Goal: Task Accomplishment & Management: Use online tool/utility

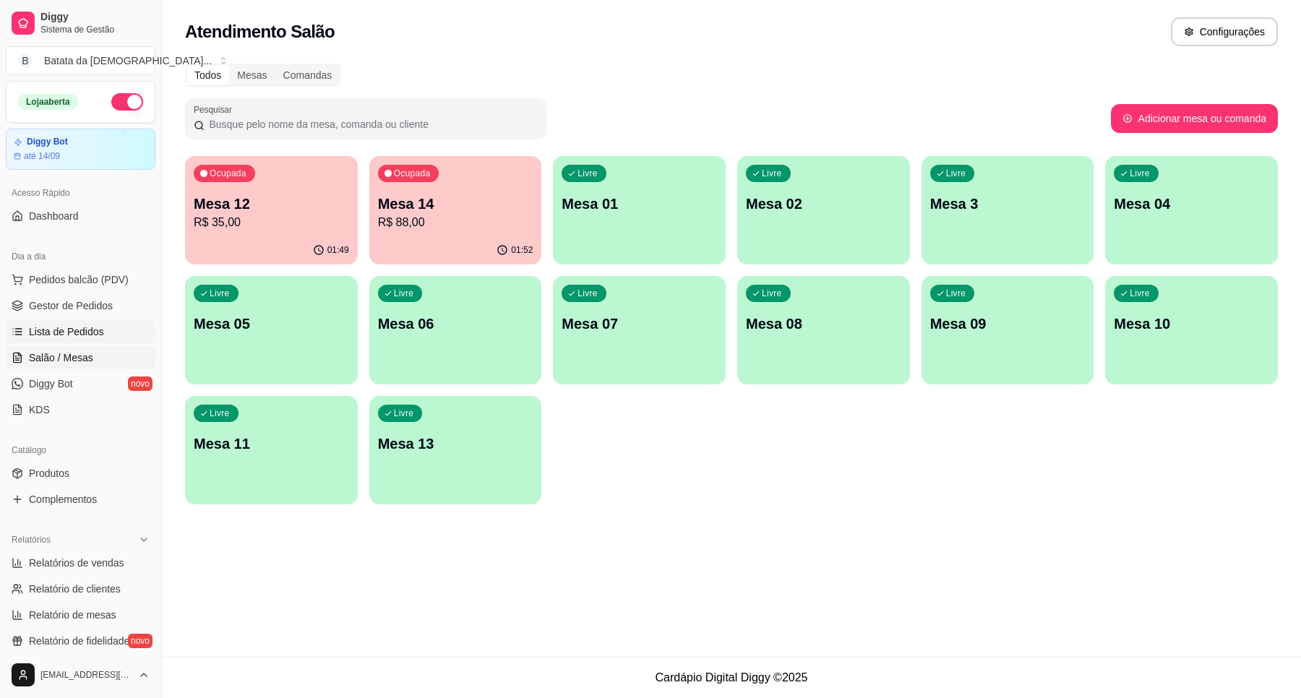
click at [90, 337] on span "Lista de Pedidos" at bounding box center [66, 331] width 75 height 14
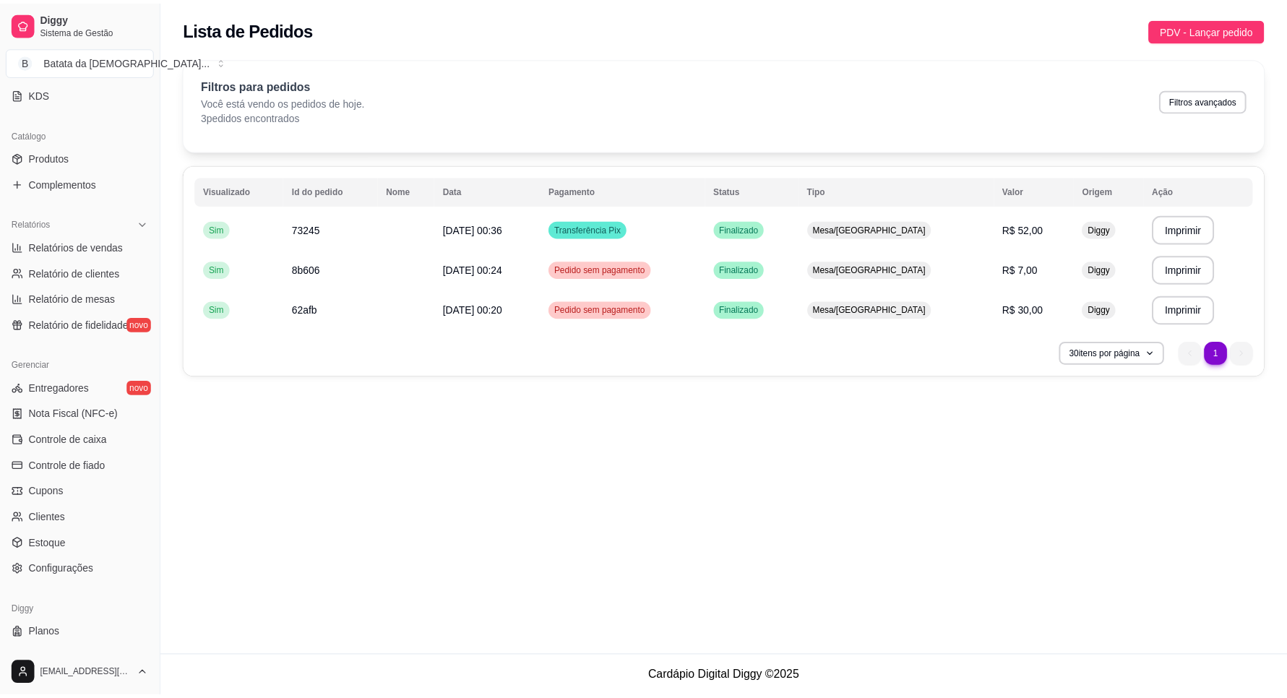
scroll to position [341, 0]
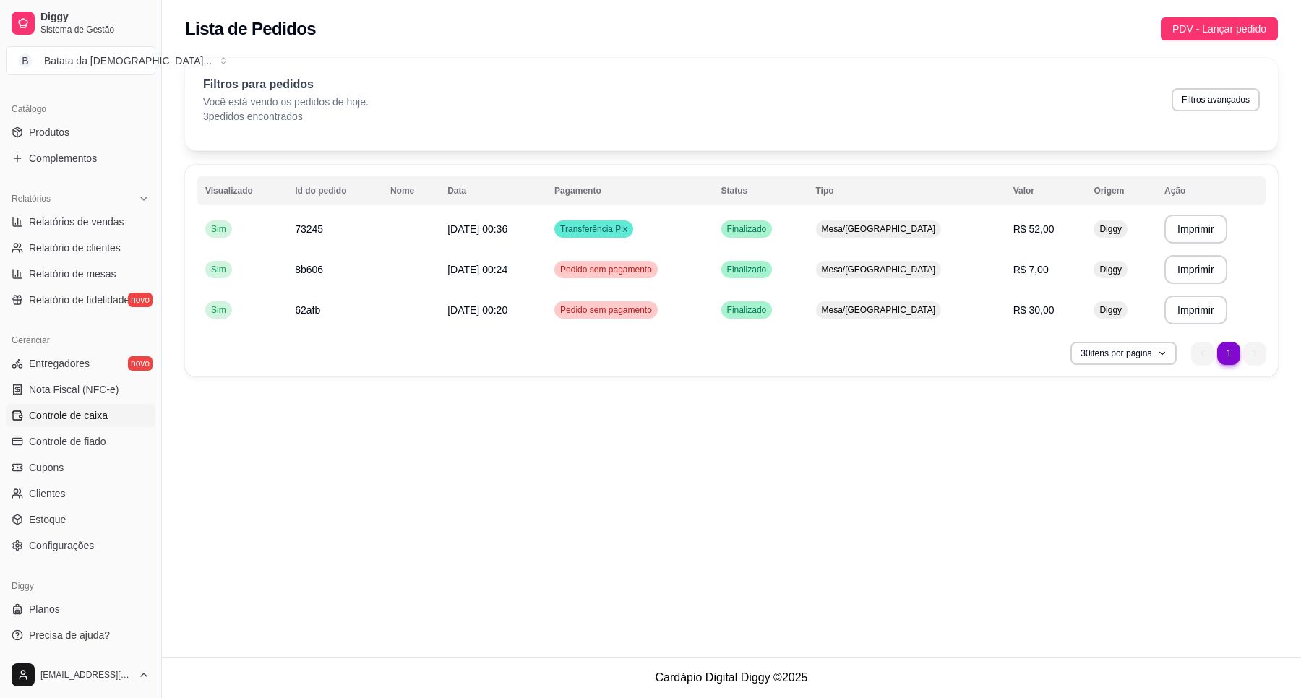
click at [99, 424] on link "Controle de caixa" at bounding box center [81, 415] width 150 height 23
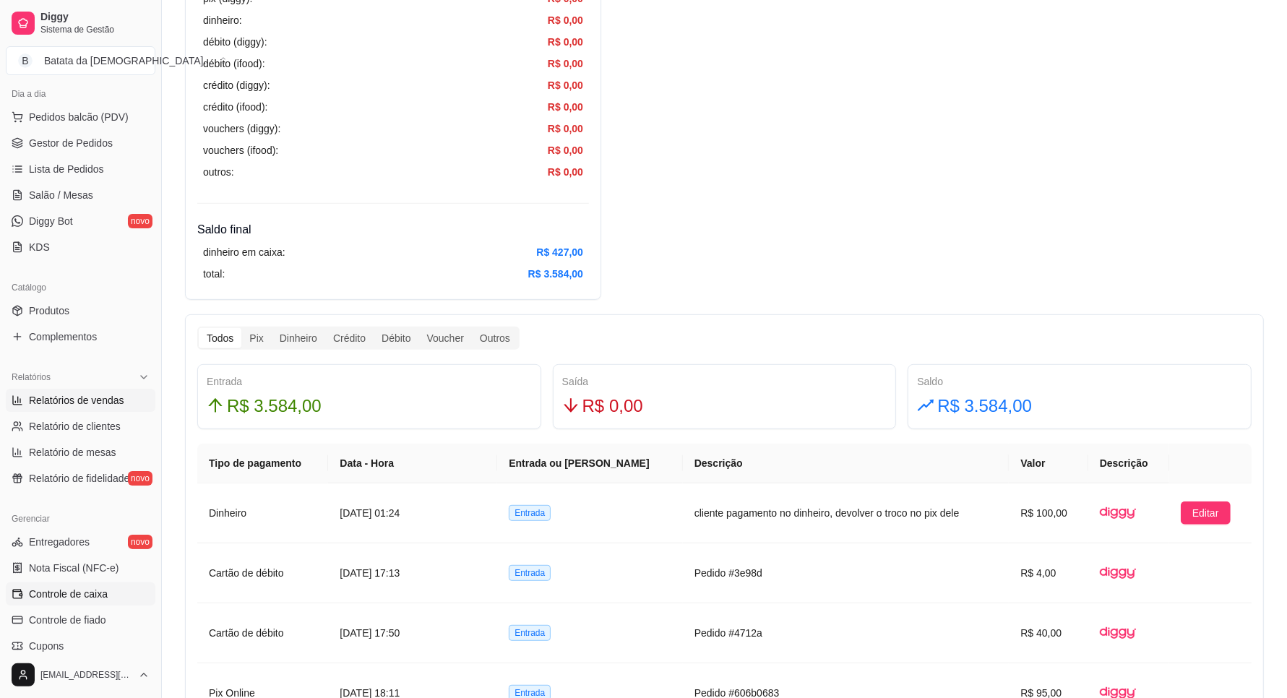
scroll to position [160, 0]
click at [84, 202] on span "Salão / Mesas" at bounding box center [61, 197] width 64 height 14
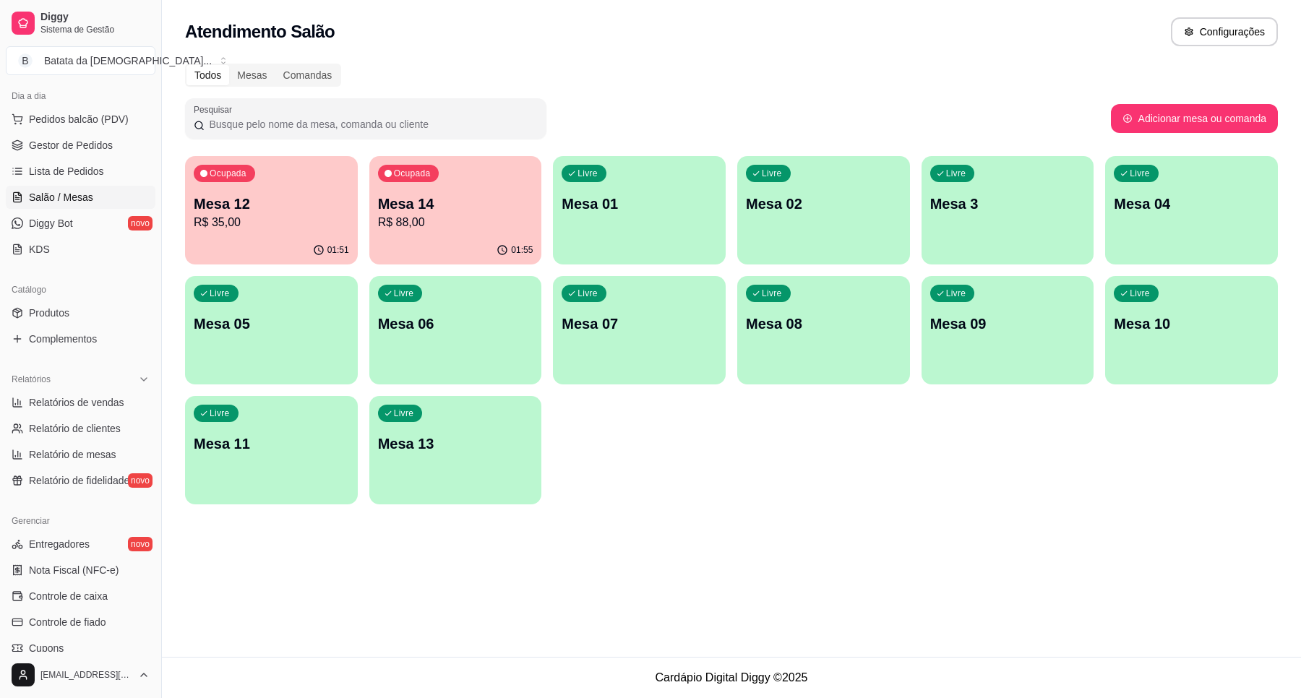
click at [400, 206] on p "Mesa 14" at bounding box center [455, 204] width 155 height 20
click at [275, 191] on div "Ocupada Mesa 12 R$ 35,00" at bounding box center [271, 196] width 173 height 80
click at [134, 167] on link "Lista de Pedidos" at bounding box center [81, 171] width 150 height 23
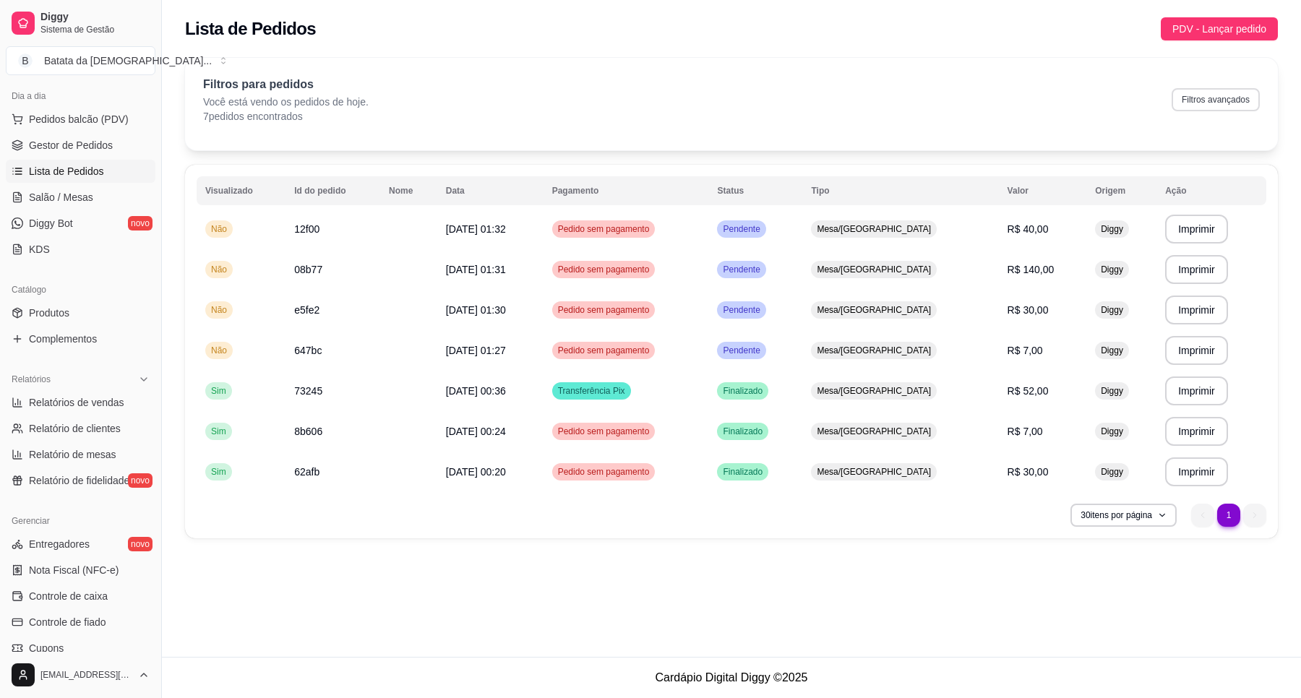
click at [1233, 102] on button "Filtros avançados" at bounding box center [1215, 99] width 88 height 23
select select "0"
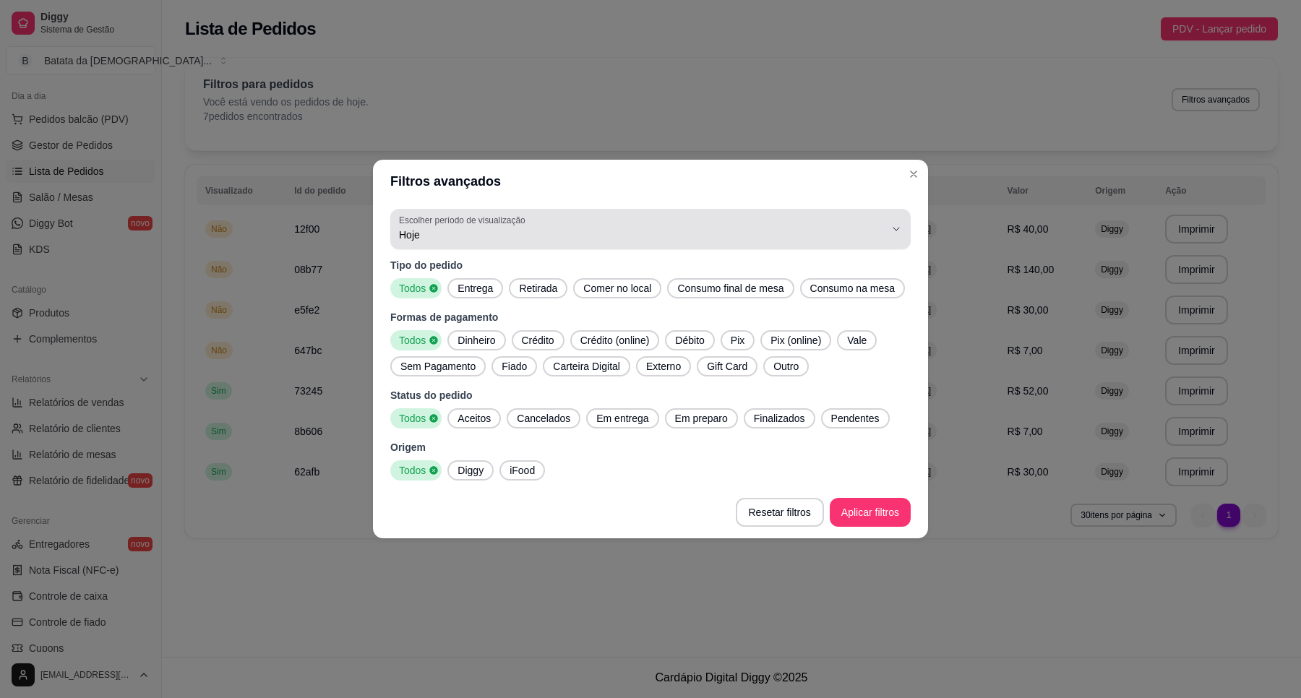
click at [464, 229] on span "Hoje" at bounding box center [642, 235] width 486 height 14
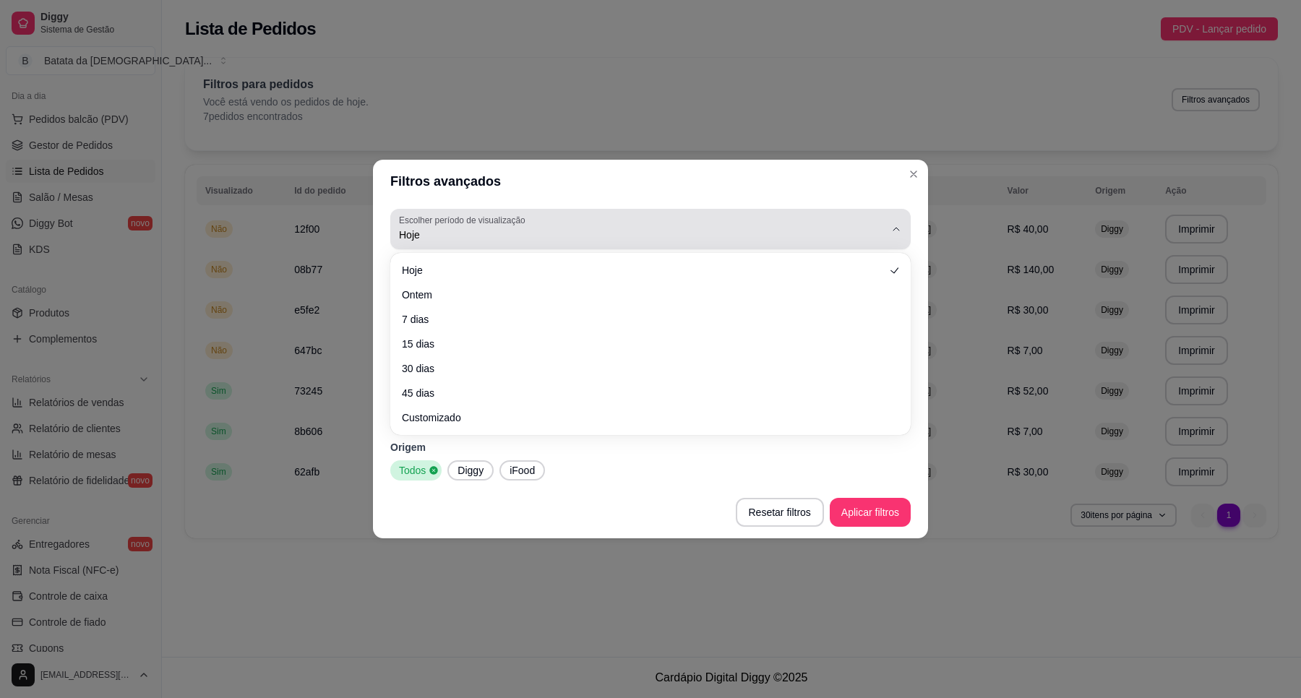
click at [839, 225] on div "Hoje" at bounding box center [642, 229] width 486 height 29
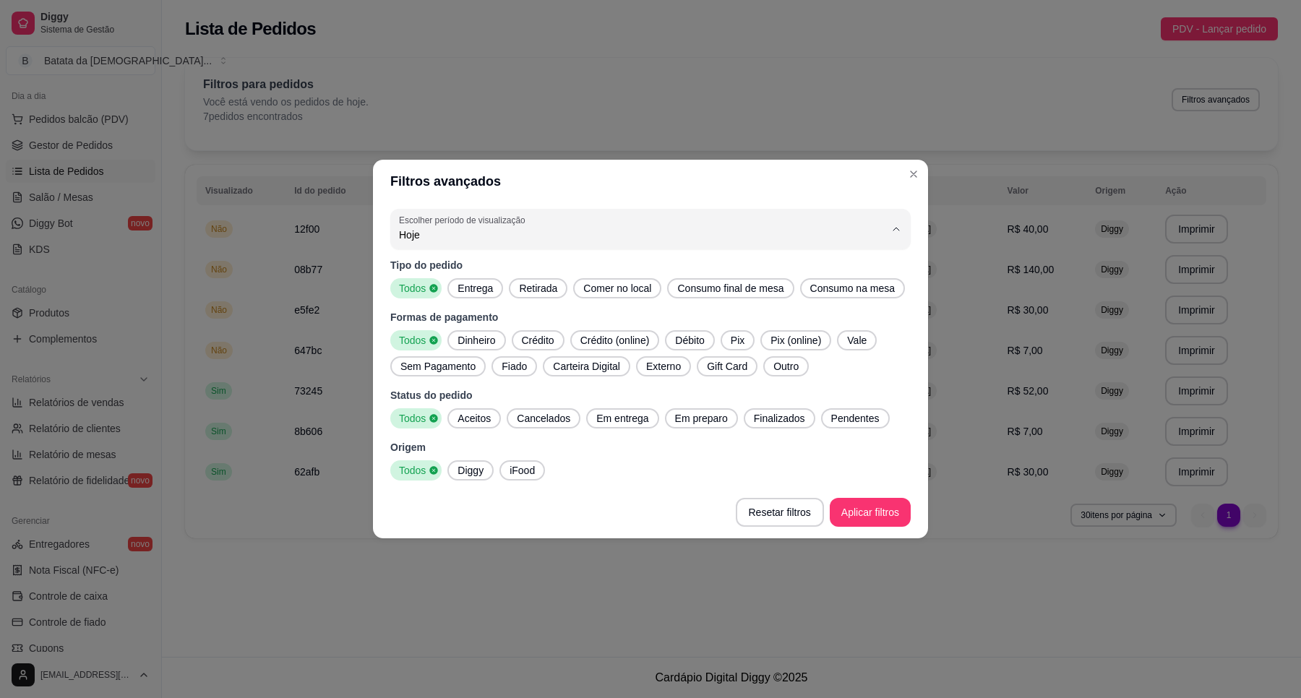
click at [547, 272] on span "Hoje" at bounding box center [643, 269] width 463 height 14
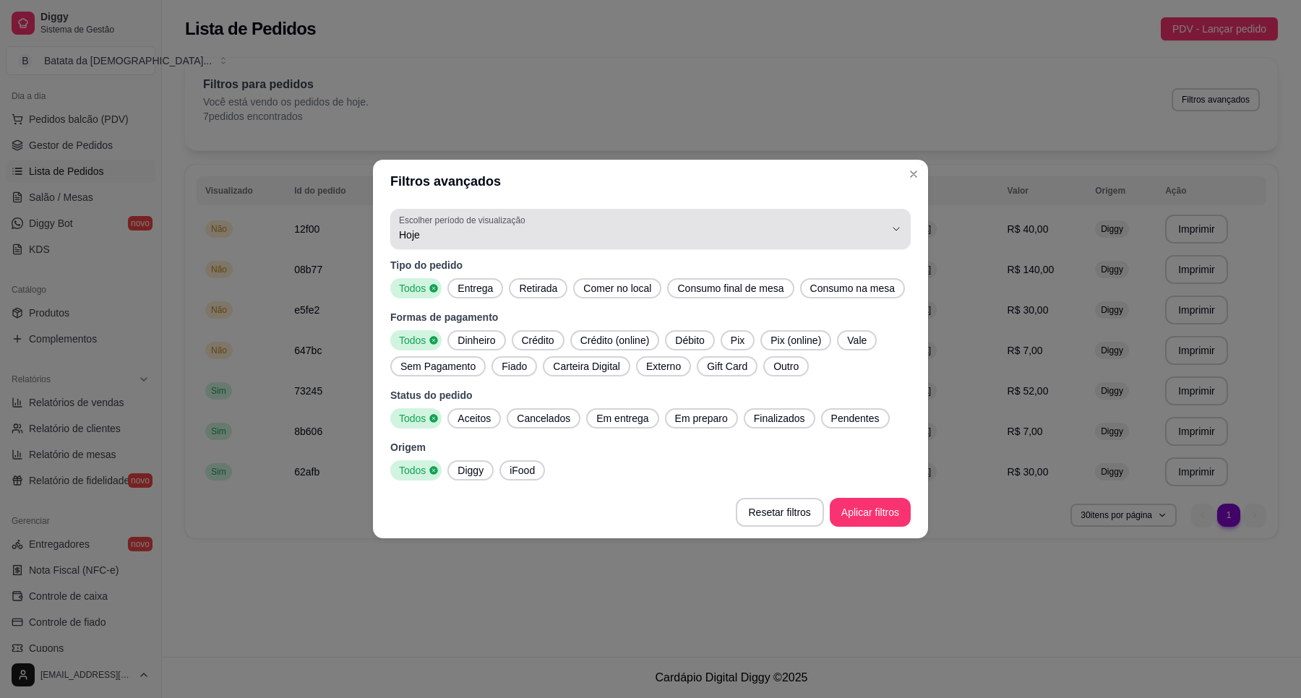
click at [572, 225] on div "Hoje" at bounding box center [642, 229] width 486 height 29
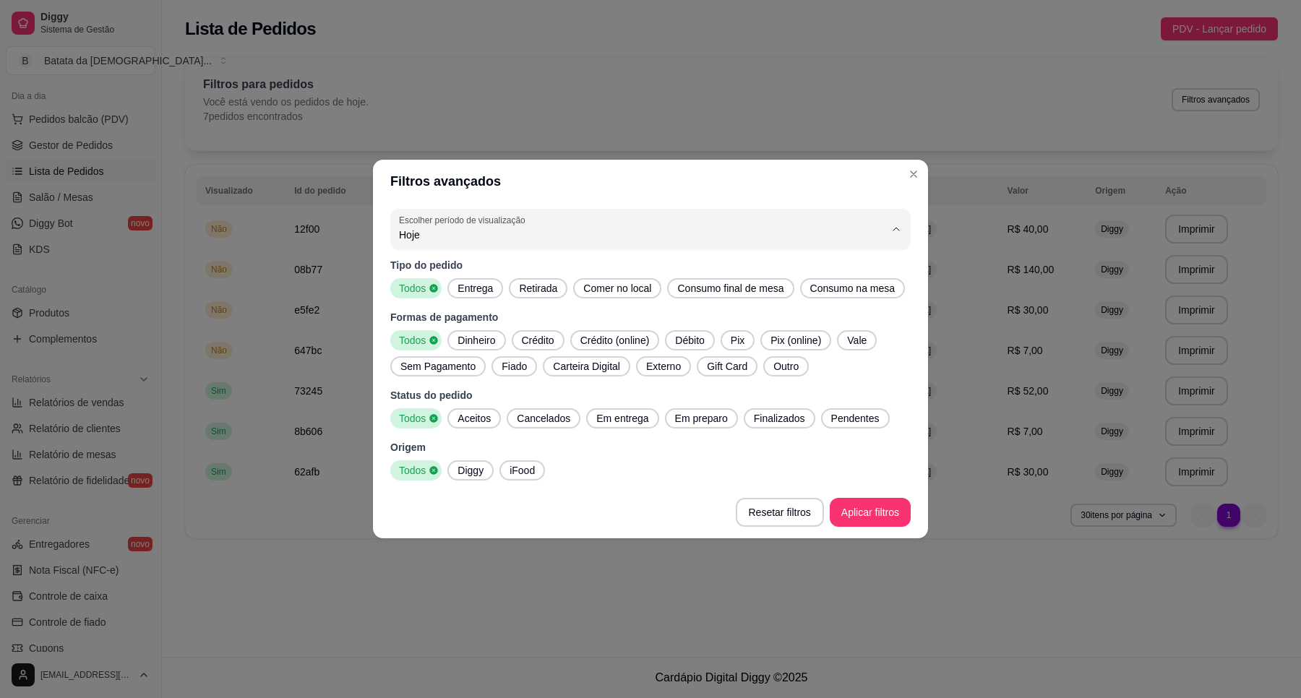
click at [607, 297] on span "Ontem" at bounding box center [643, 293] width 463 height 14
type input "1"
select select "1"
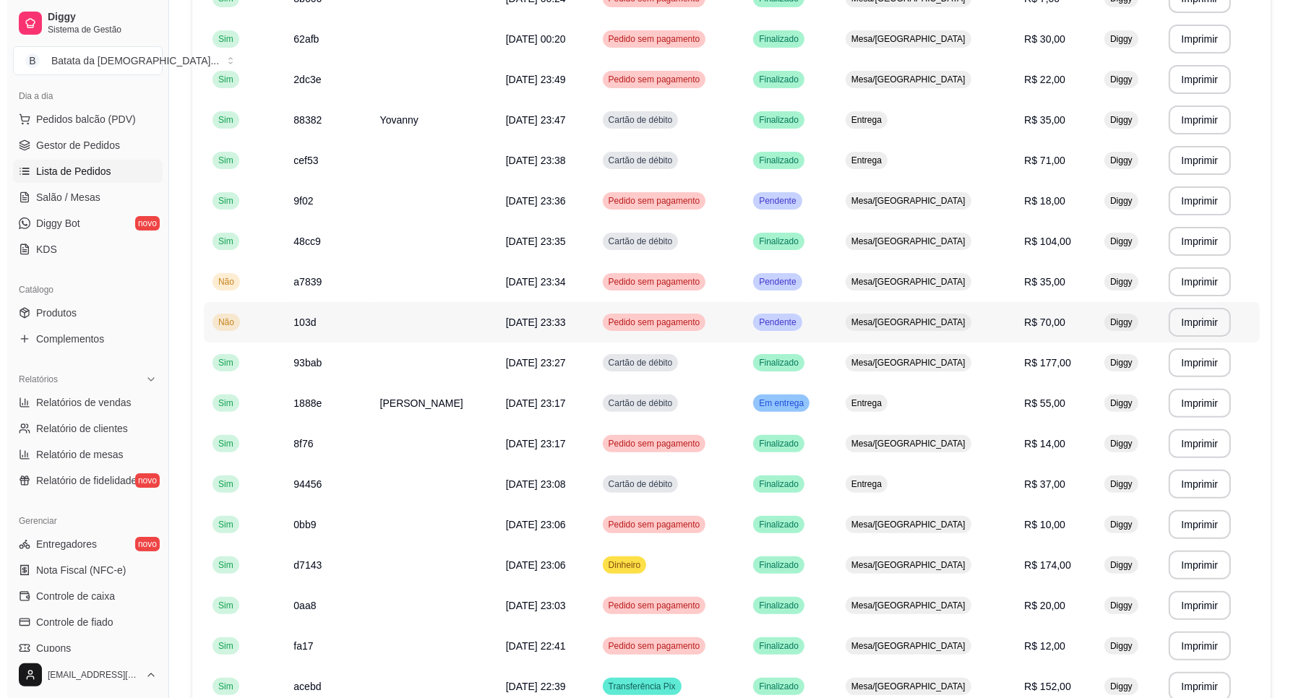
scroll to position [361, 0]
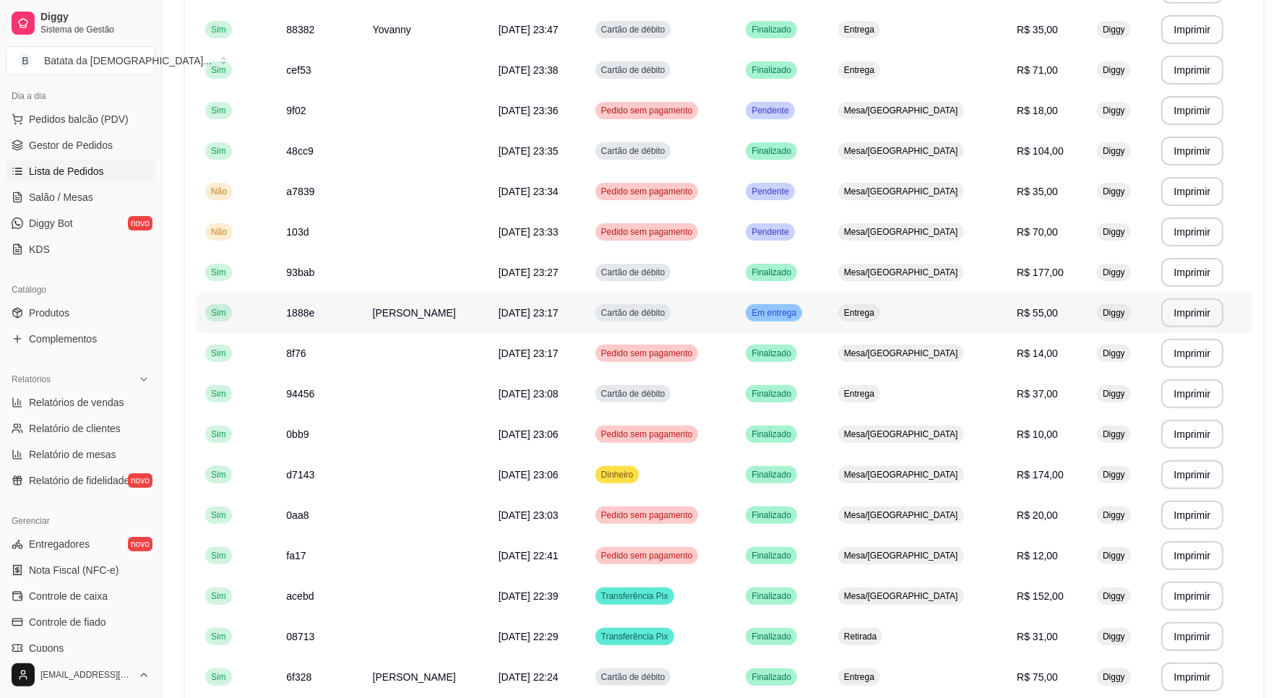
click at [830, 318] on td "Em entrega" at bounding box center [783, 313] width 92 height 40
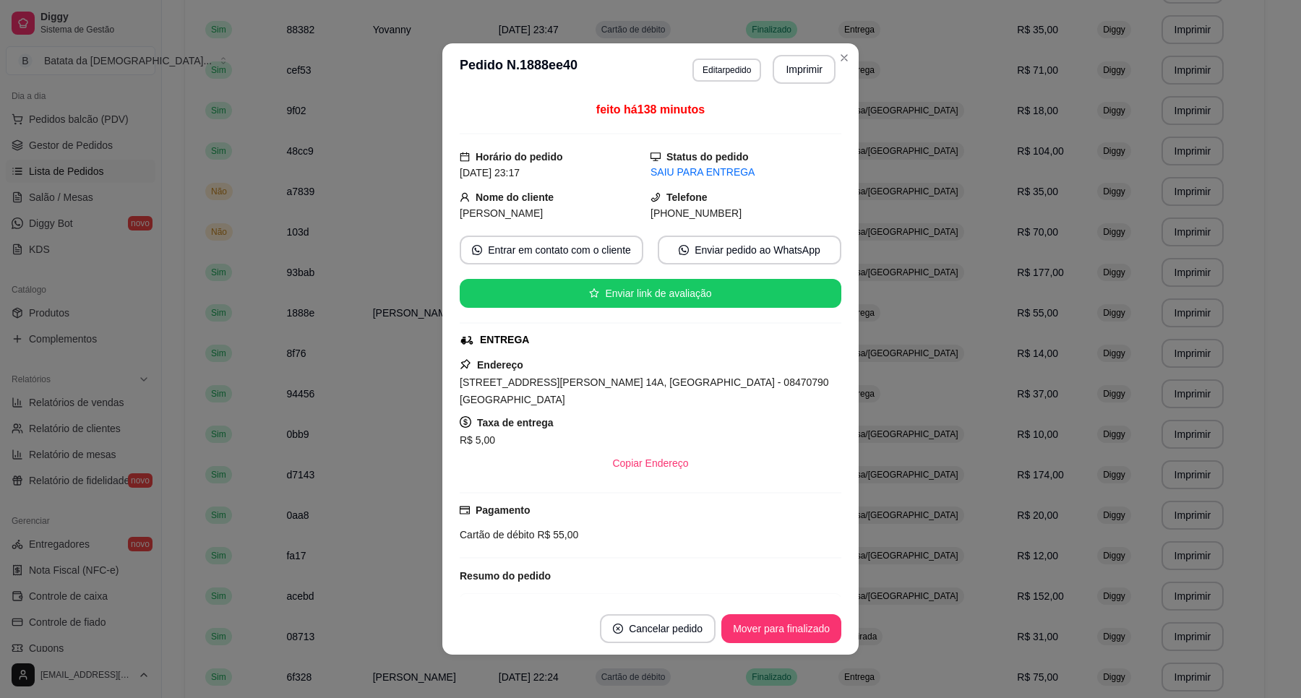
scroll to position [134, 0]
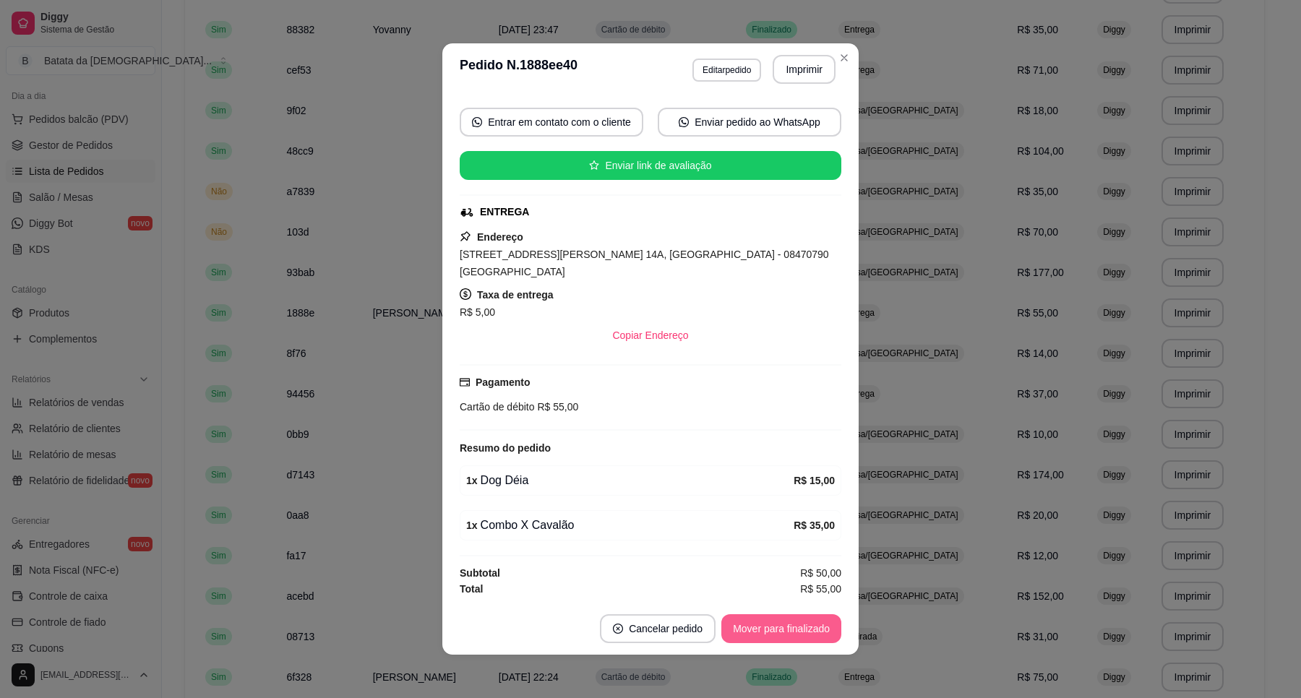
click at [770, 631] on button "Mover para finalizado" at bounding box center [781, 628] width 120 height 29
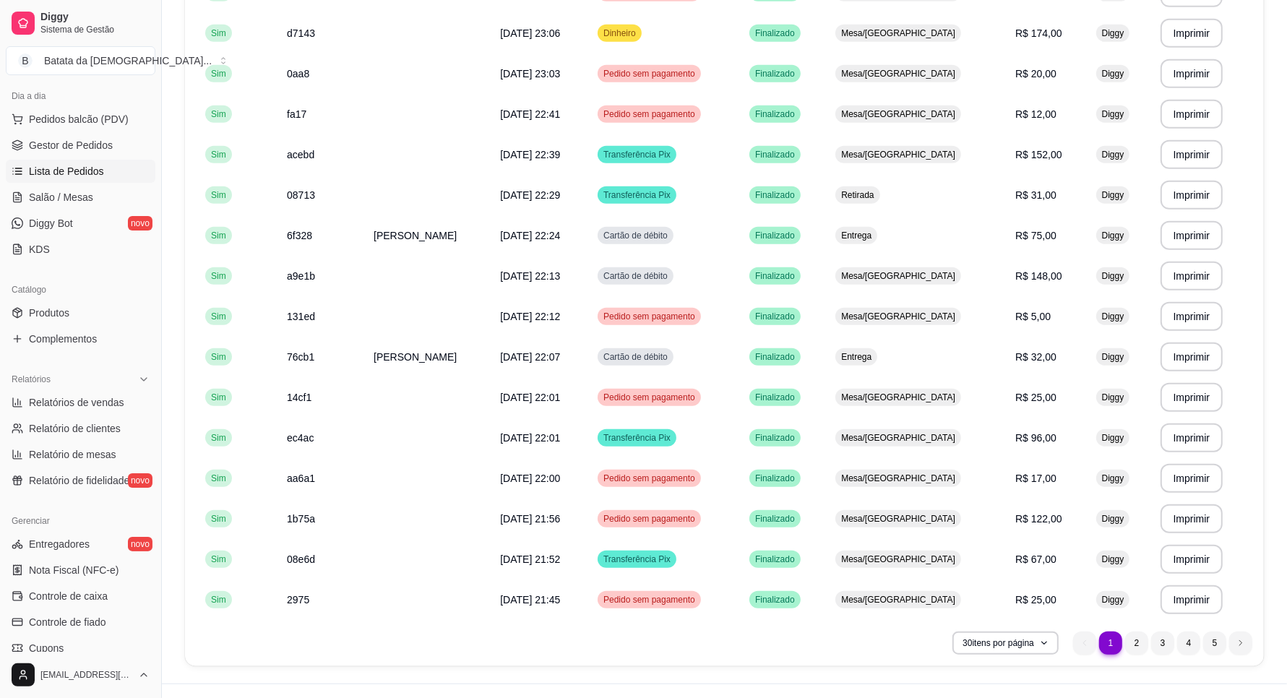
scroll to position [829, 0]
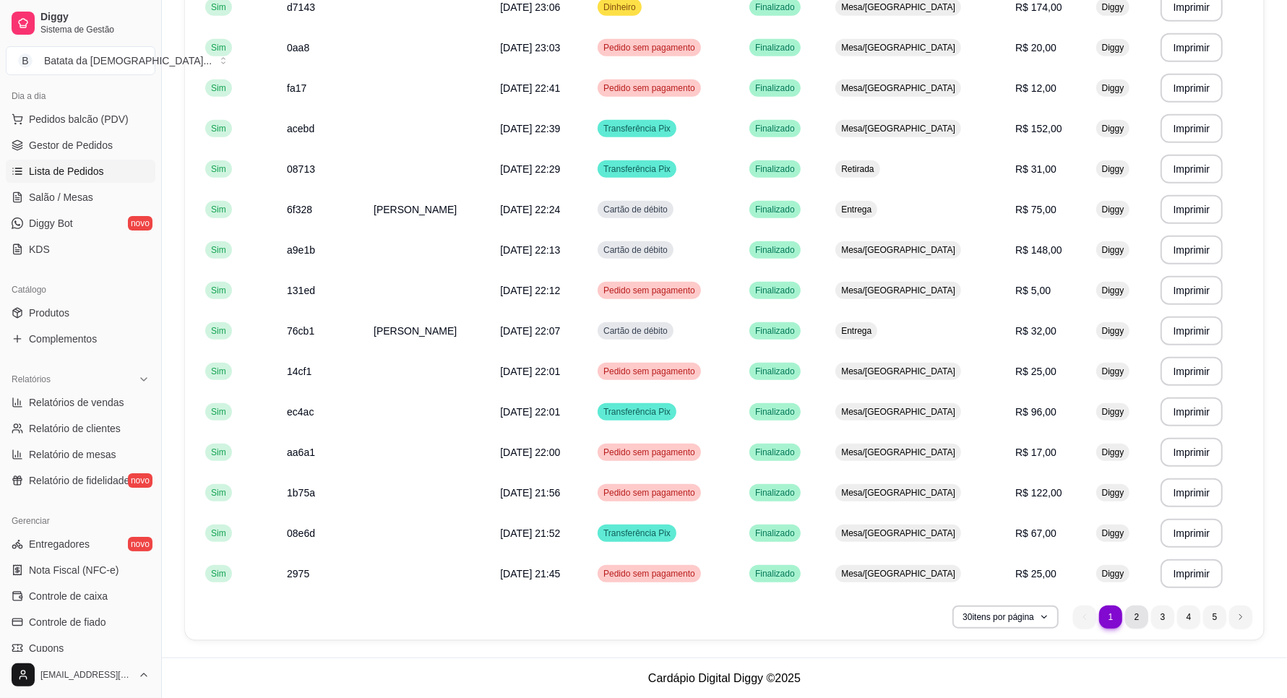
click at [1138, 616] on li "2" at bounding box center [1136, 617] width 23 height 23
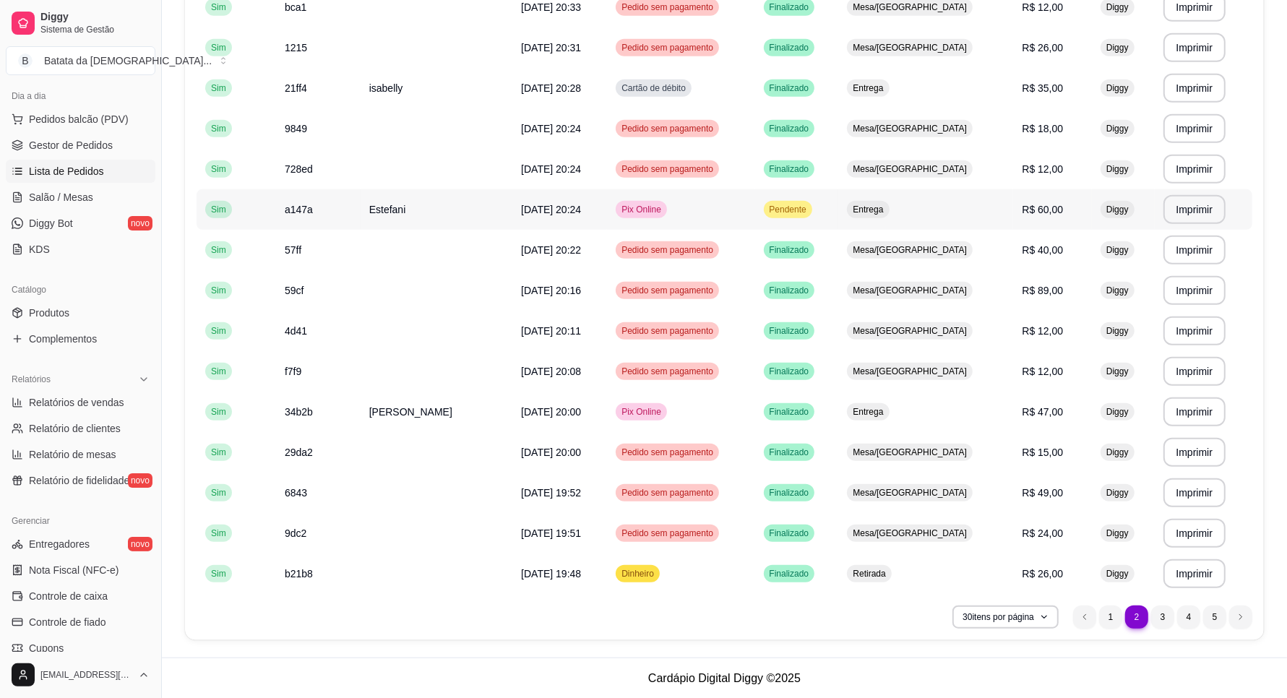
click at [889, 215] on div "Entrega" at bounding box center [868, 209] width 42 height 17
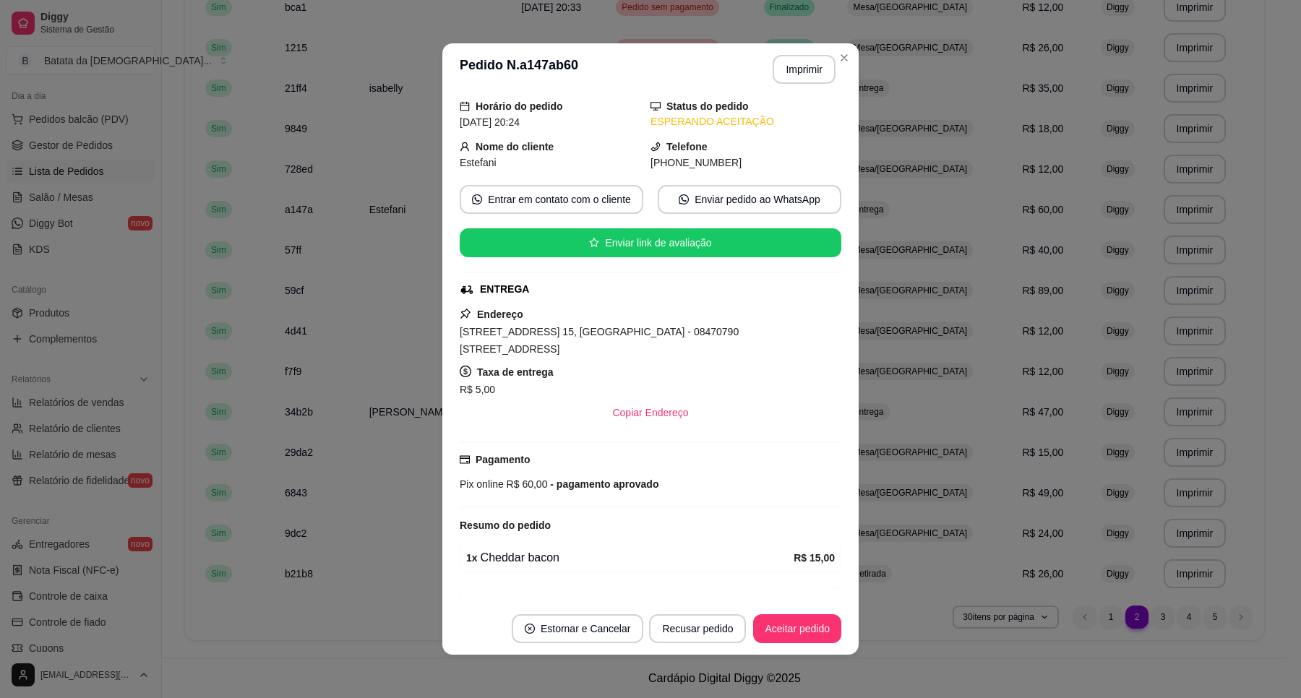
scroll to position [179, 0]
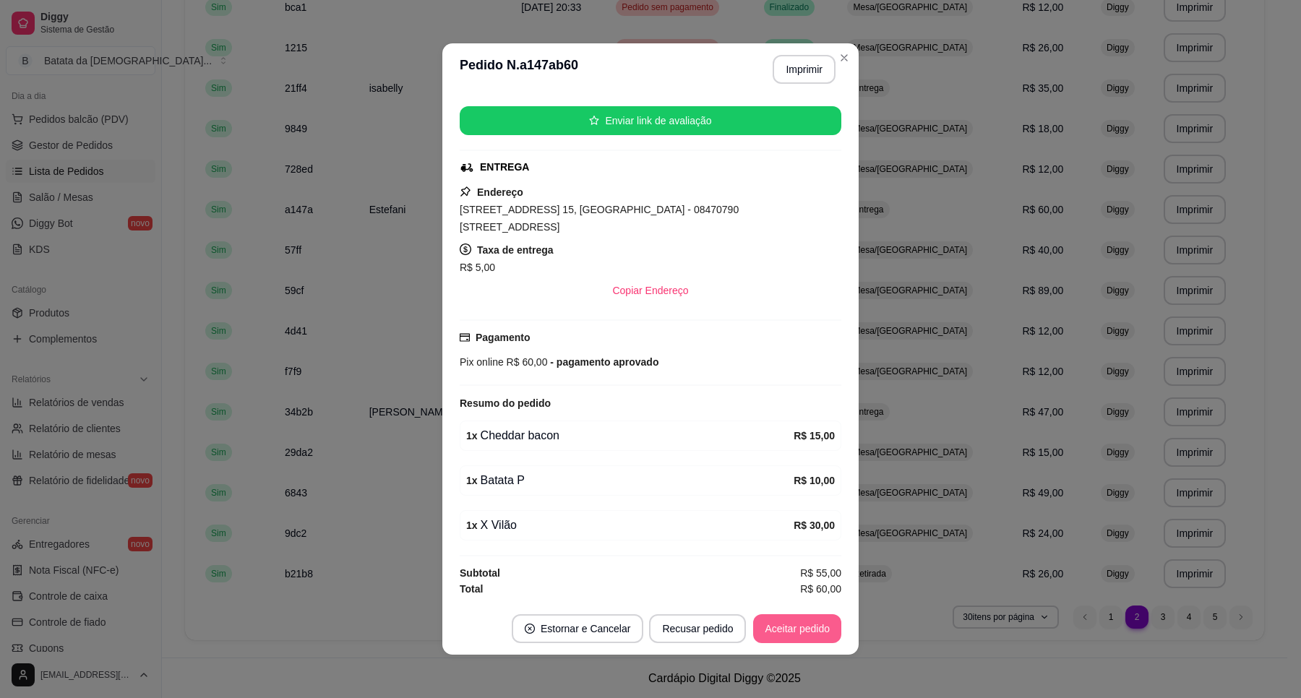
click at [792, 627] on button "Aceitar pedido" at bounding box center [797, 628] width 88 height 29
click at [790, 627] on div "Recusar pedido Aceitar pedido" at bounding box center [724, 628] width 233 height 29
click at [801, 624] on button "Mover para preparo" at bounding box center [785, 628] width 112 height 29
click at [788, 615] on button "Mover para entrega" at bounding box center [785, 629] width 108 height 28
click at [795, 622] on button "Mover para finalizado" at bounding box center [781, 629] width 116 height 28
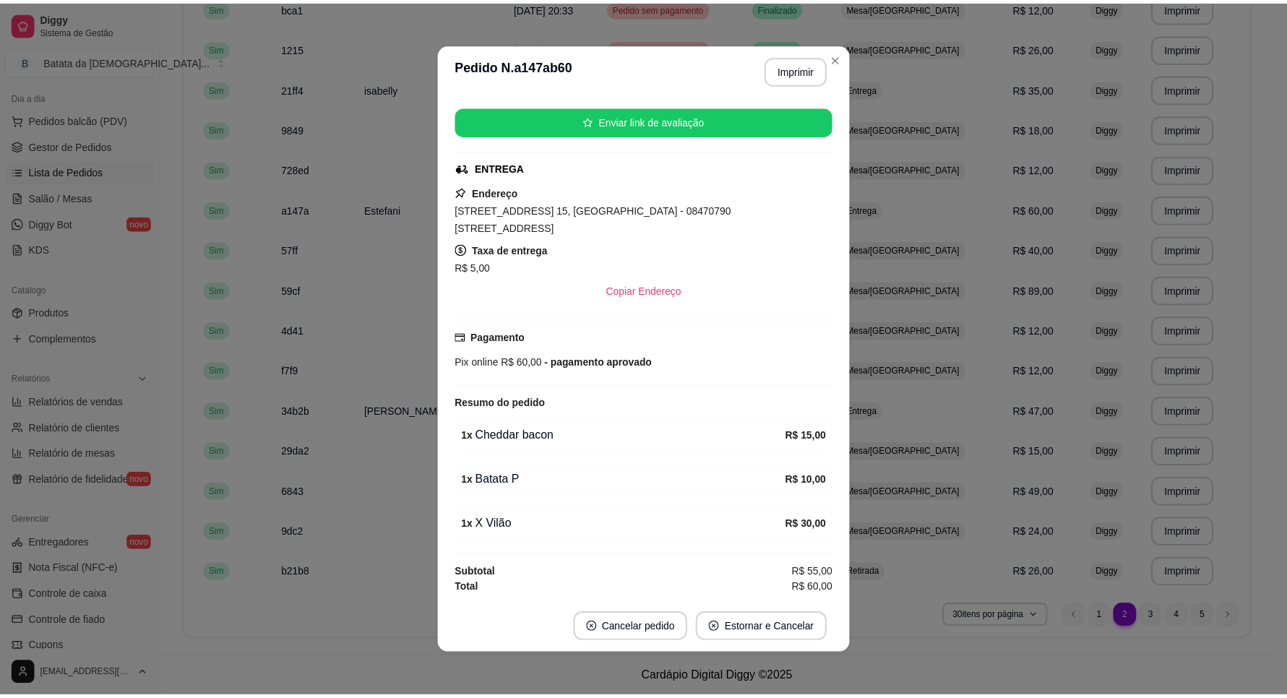
scroll to position [146, 0]
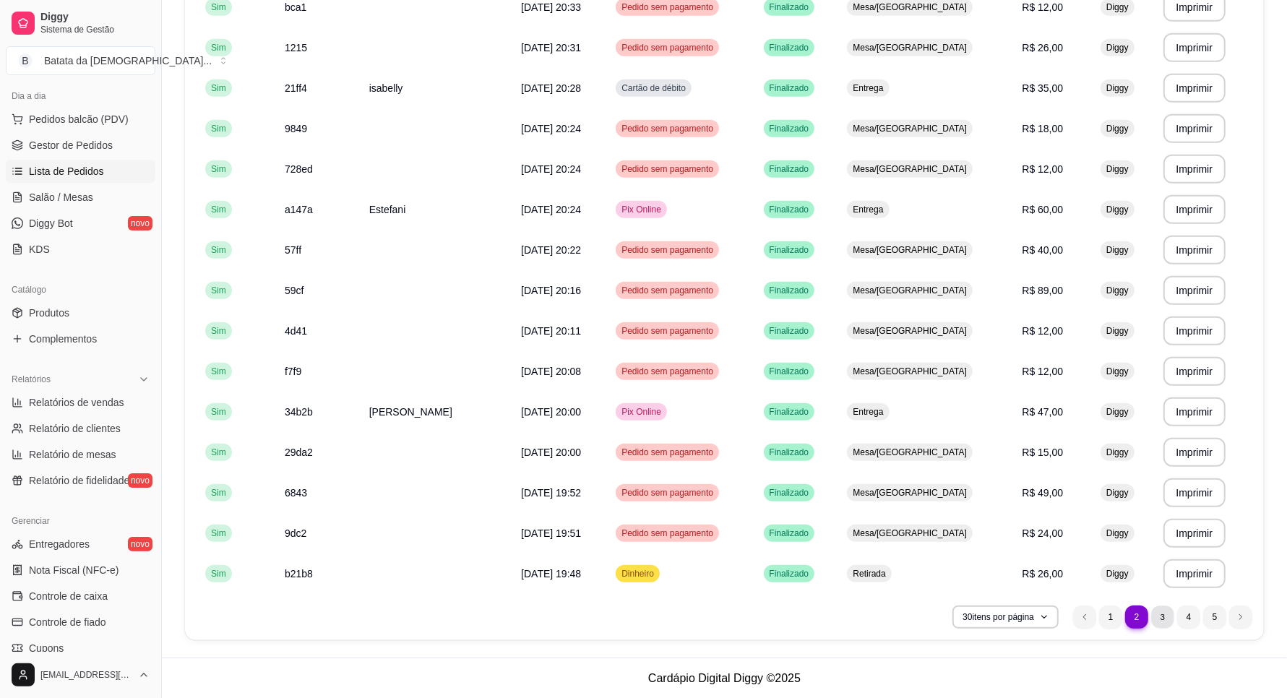
click at [1158, 615] on li "3" at bounding box center [1162, 617] width 22 height 22
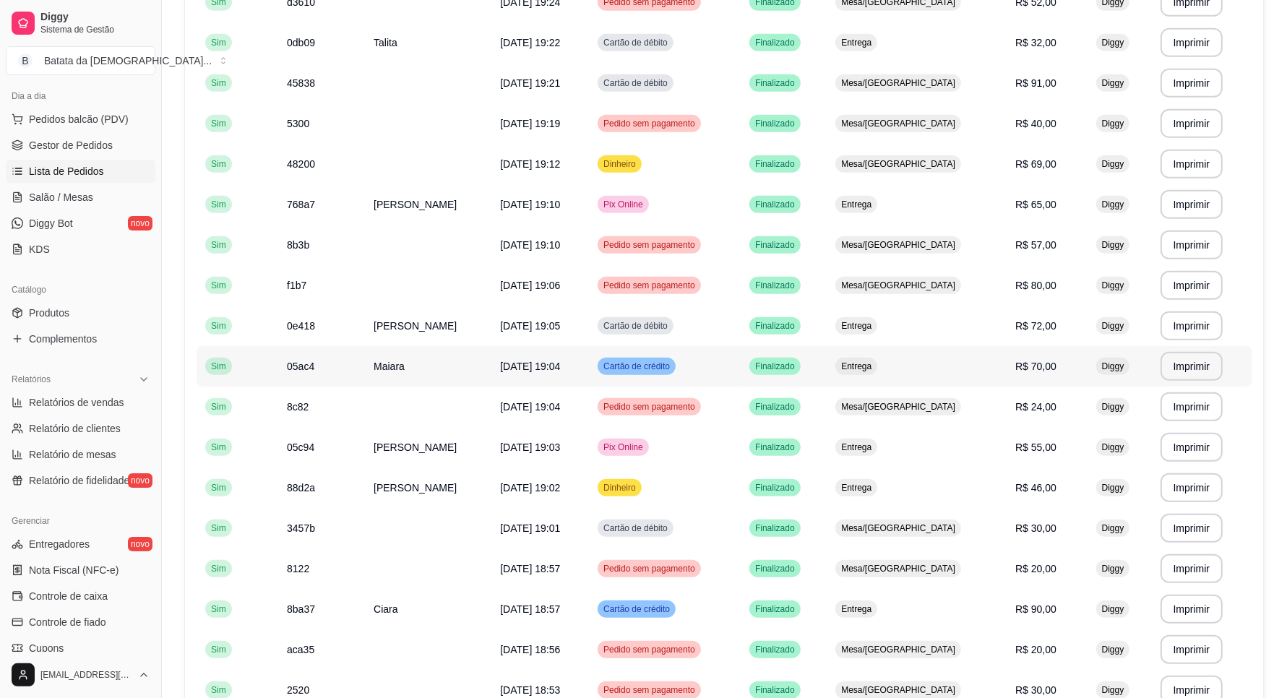
scroll to position [829, 0]
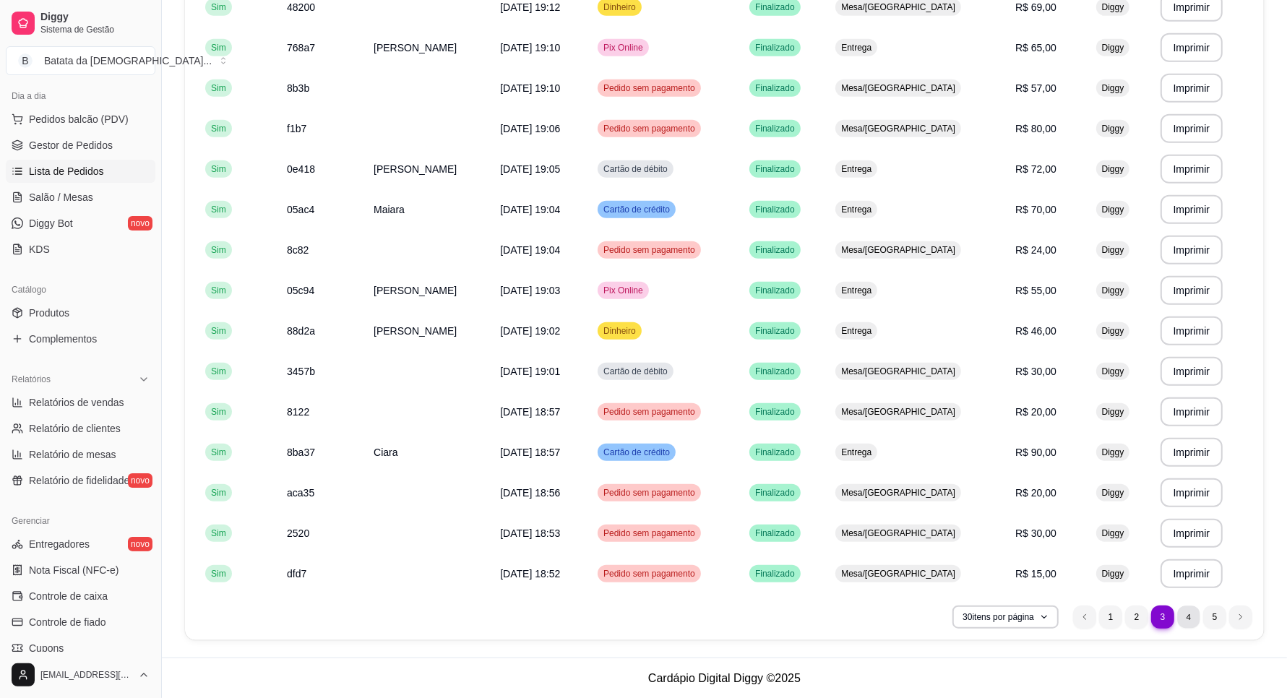
click at [1196, 608] on li "4" at bounding box center [1188, 617] width 22 height 22
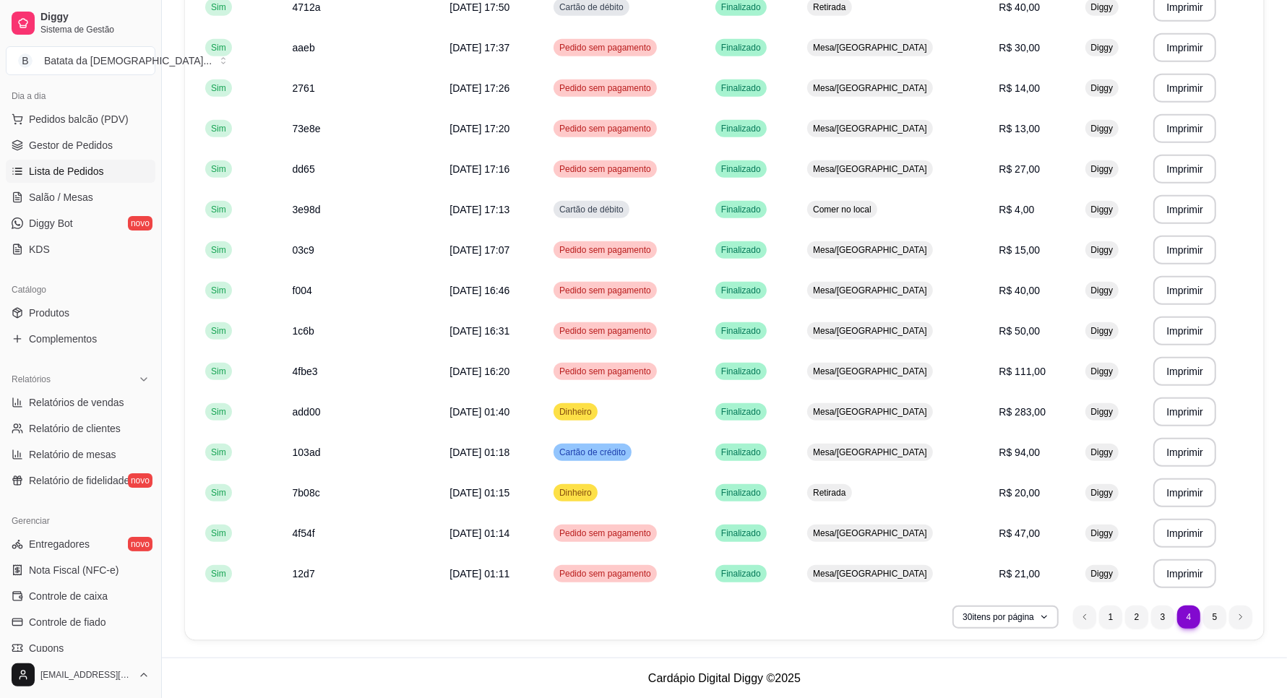
click at [1216, 613] on li "5" at bounding box center [1214, 617] width 22 height 22
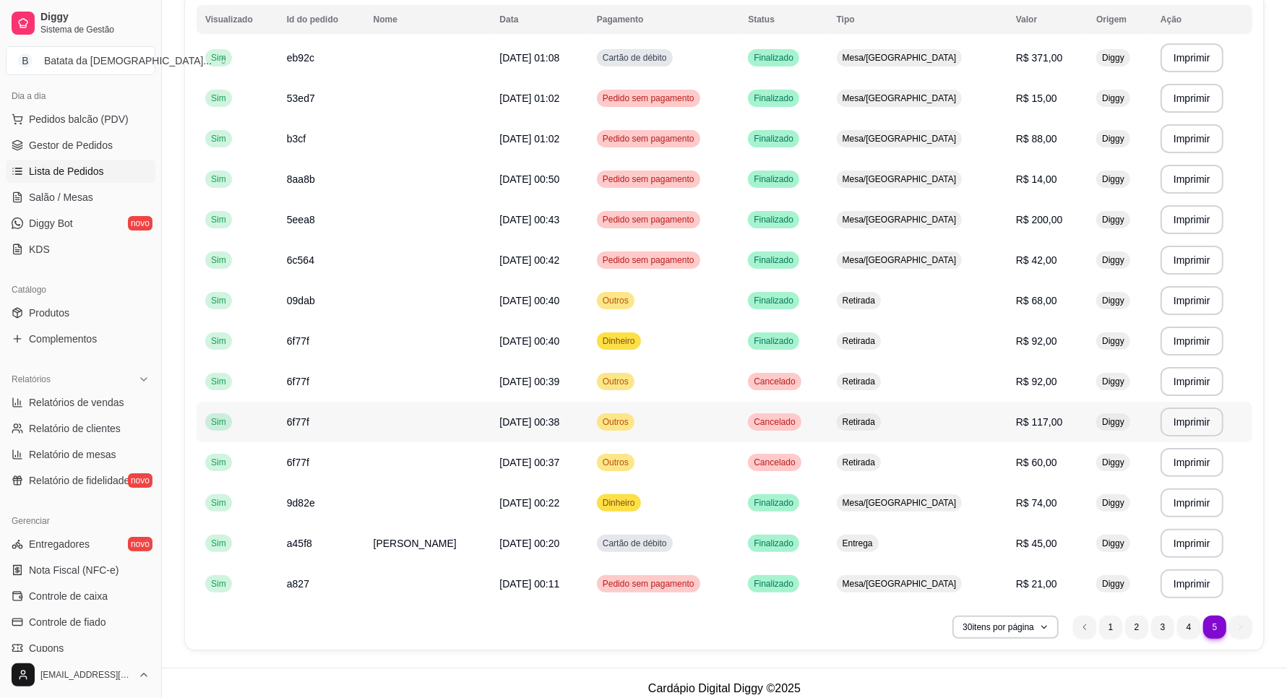
scroll to position [182, 0]
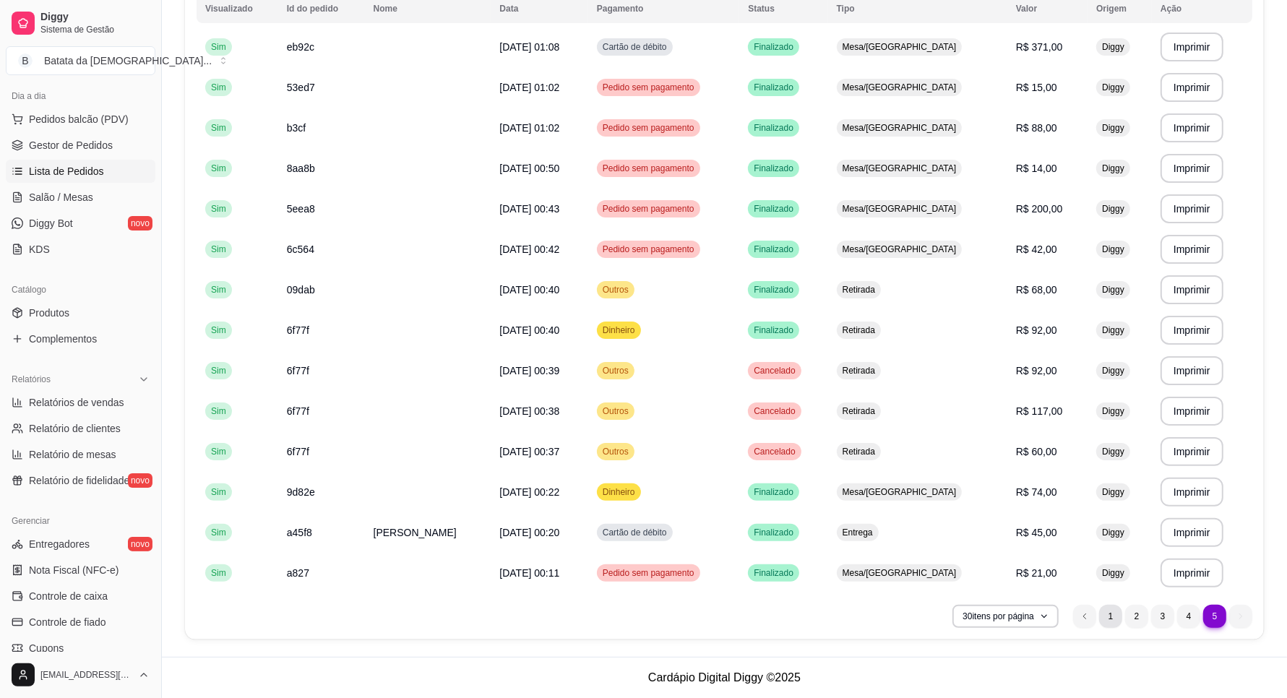
click at [1109, 615] on li "1" at bounding box center [1110, 616] width 23 height 23
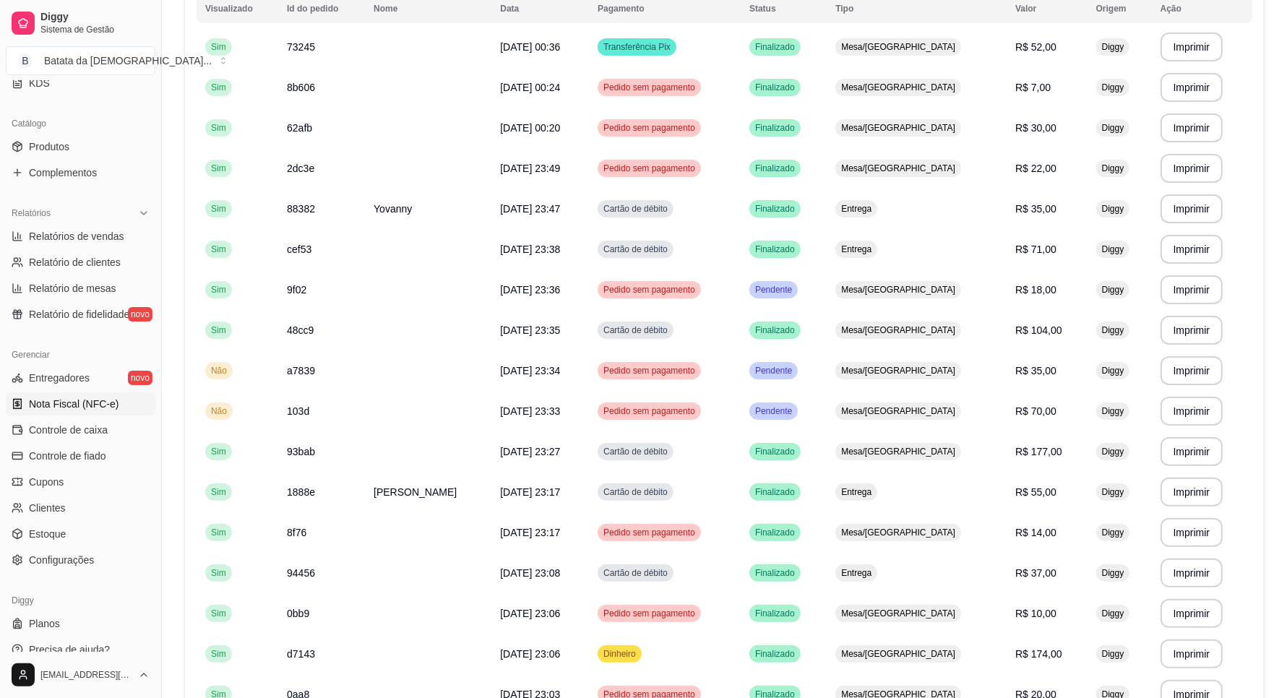
scroll to position [341, 0]
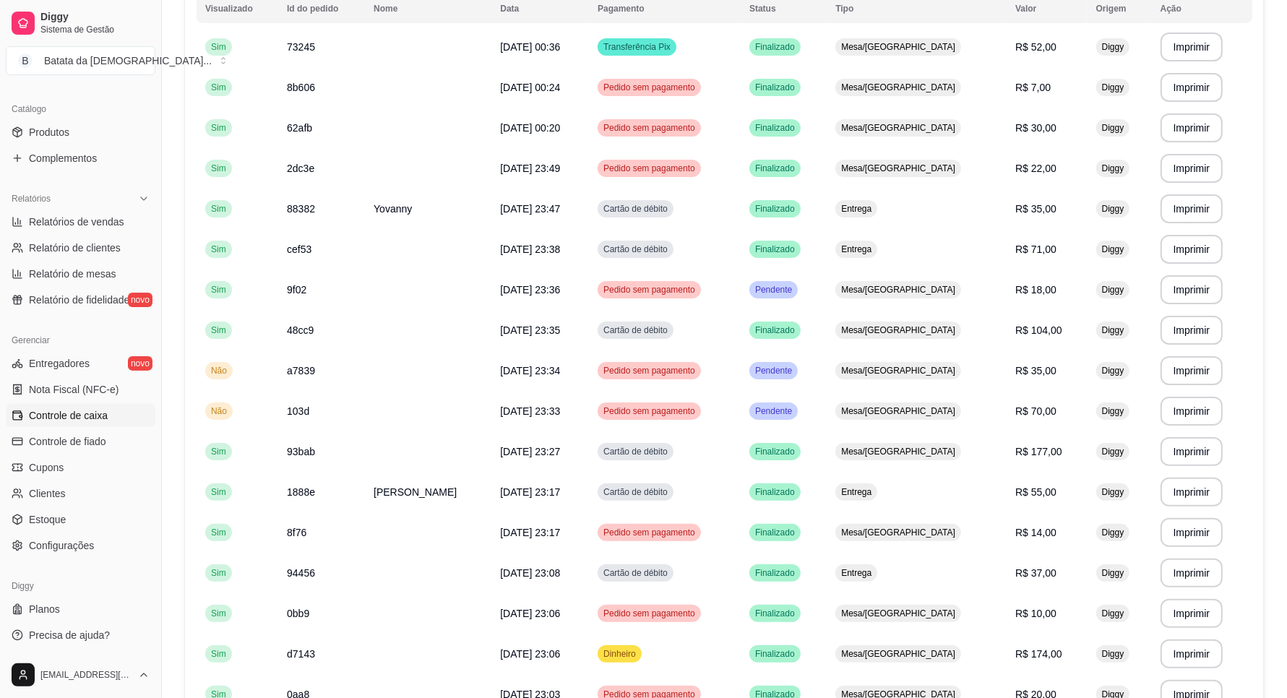
click at [80, 412] on span "Controle de caixa" at bounding box center [68, 415] width 79 height 14
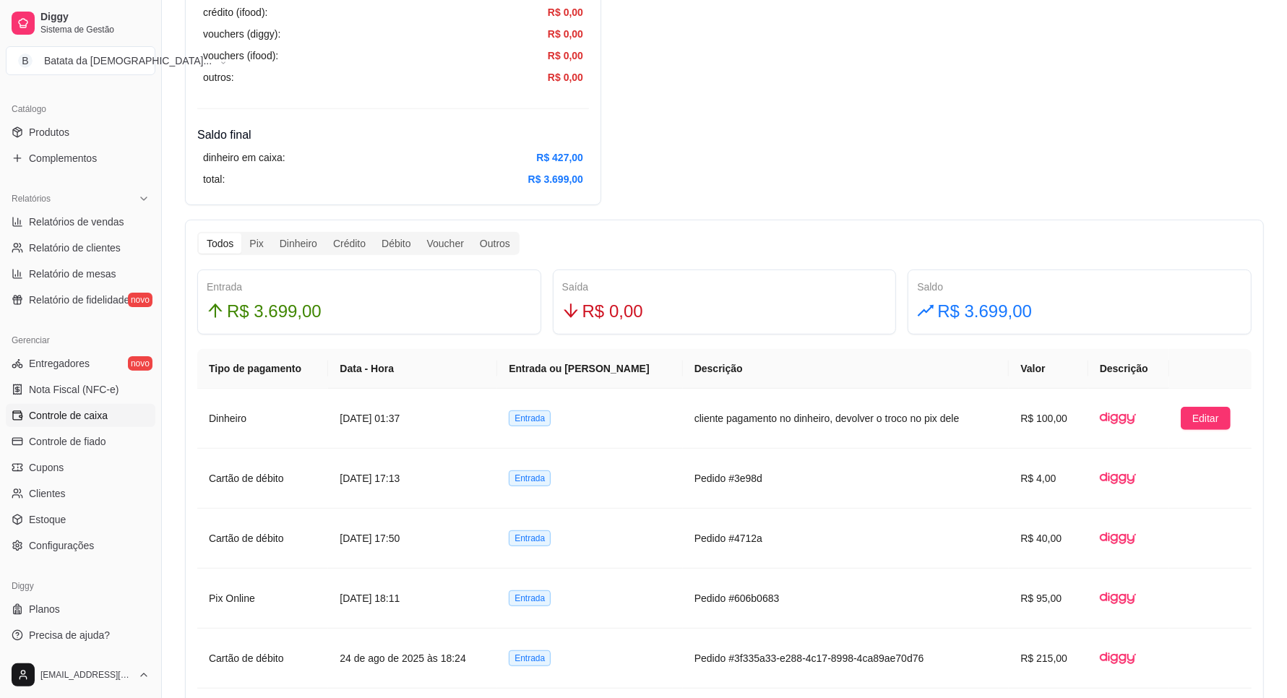
scroll to position [632, 0]
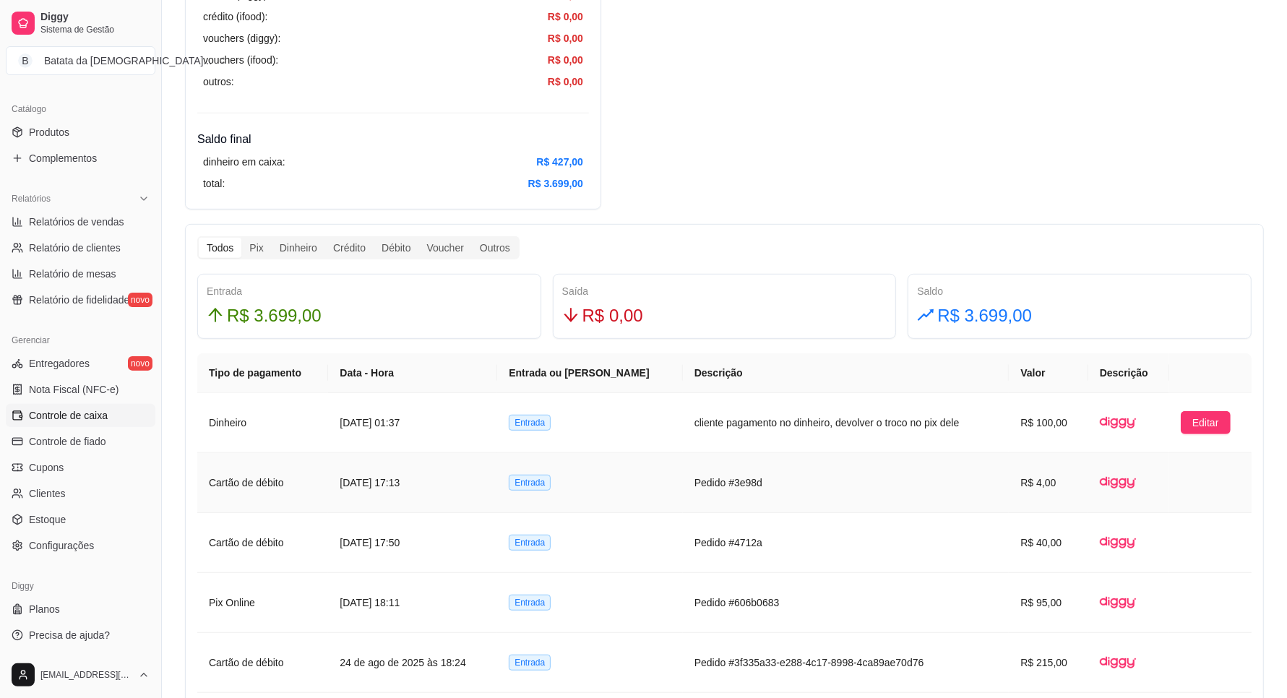
click at [793, 500] on td "Pedido #3e98d" at bounding box center [846, 483] width 327 height 60
click at [567, 493] on td "Entrada" at bounding box center [590, 483] width 186 height 60
click at [892, 431] on td "cliente pagamento no dinheiro, devolver o troco no pix dele" at bounding box center [846, 423] width 327 height 60
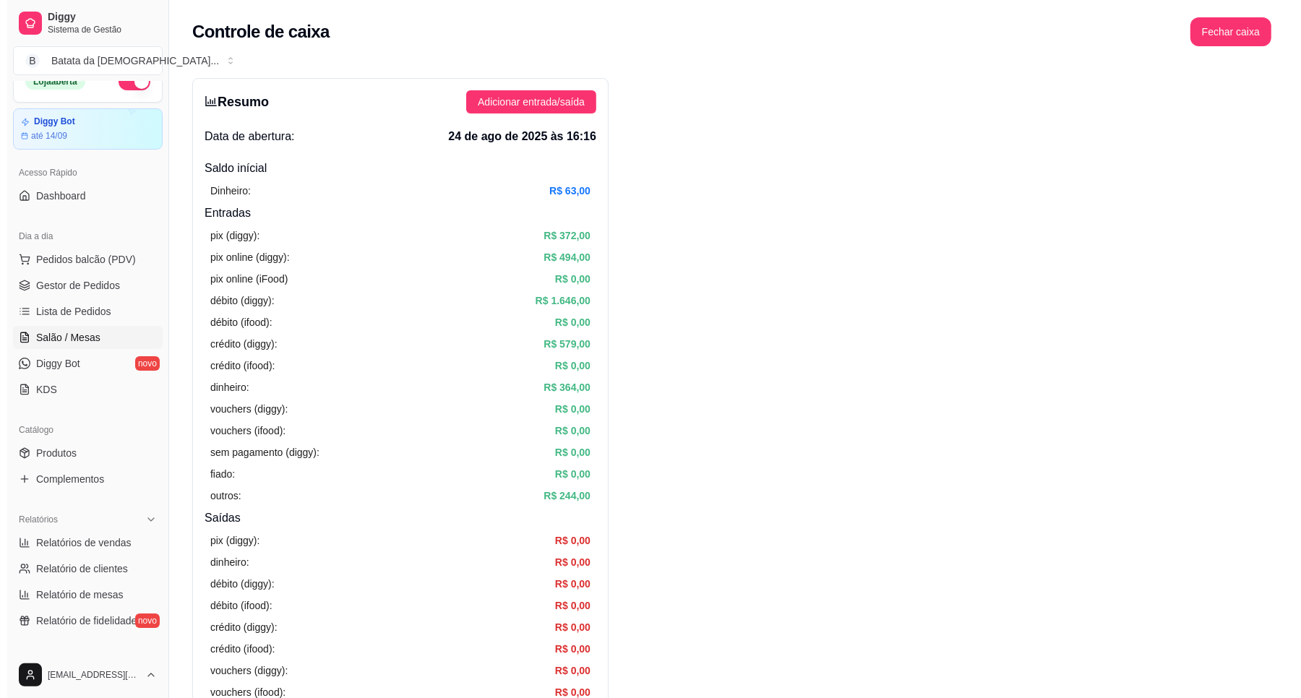
scroll to position [0, 0]
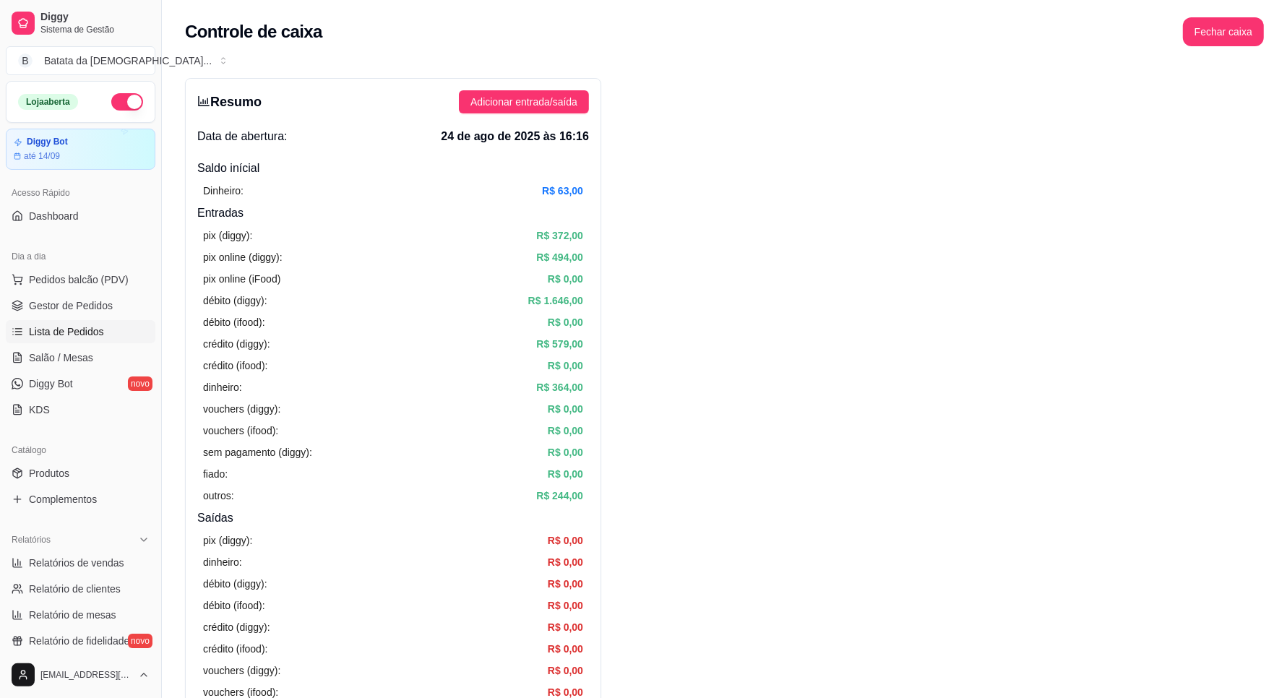
click at [82, 320] on link "Lista de Pedidos" at bounding box center [81, 331] width 150 height 23
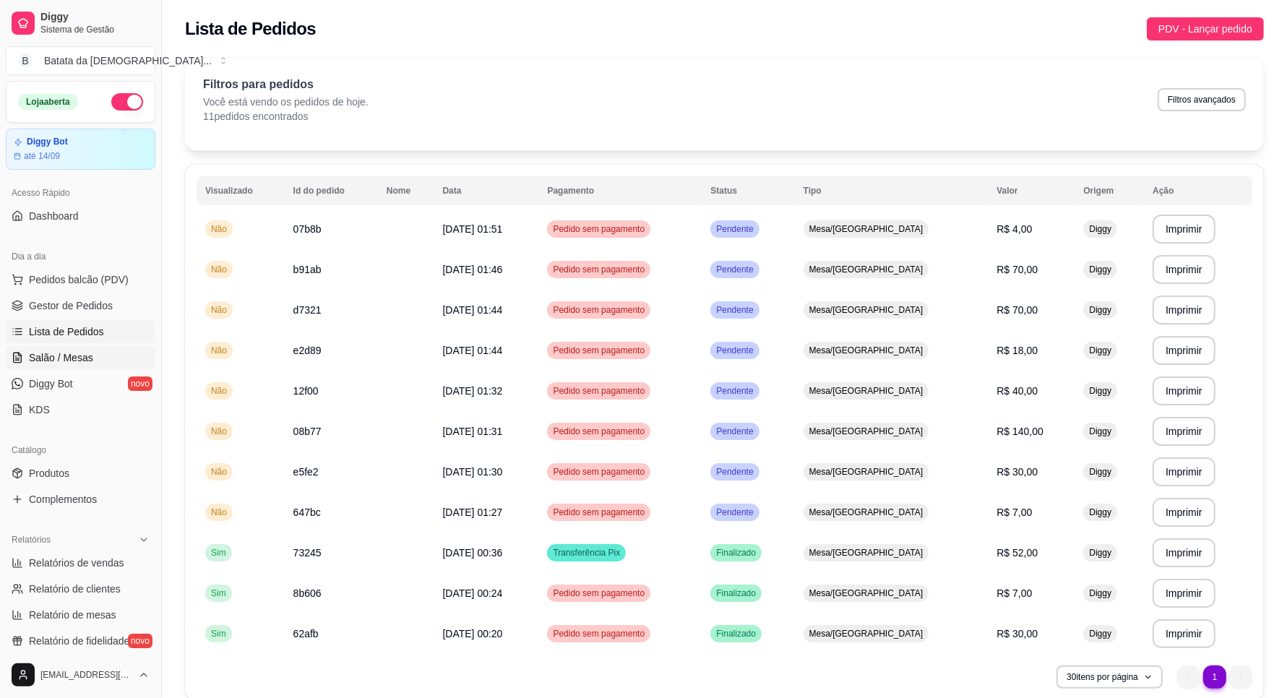
click at [35, 366] on link "Salão / Mesas" at bounding box center [81, 357] width 150 height 23
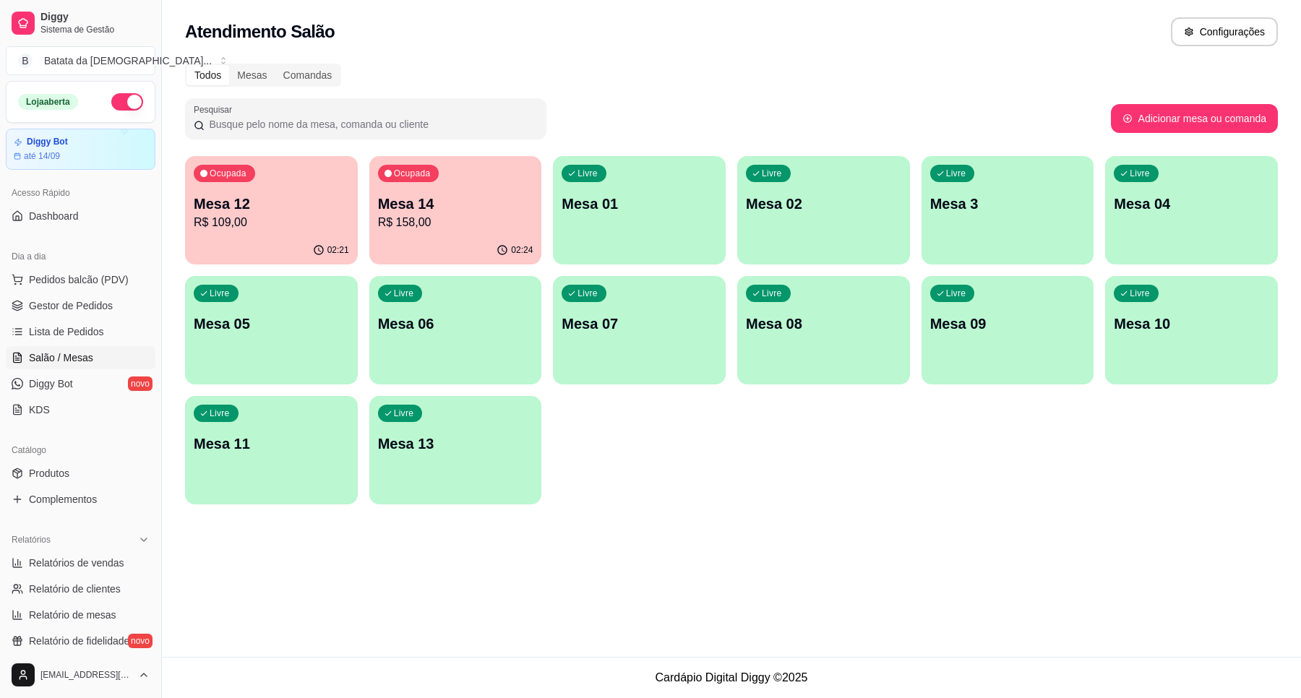
click at [284, 218] on p "R$ 109,00" at bounding box center [271, 222] width 155 height 17
click at [462, 203] on p "Mesa 14" at bounding box center [455, 204] width 155 height 20
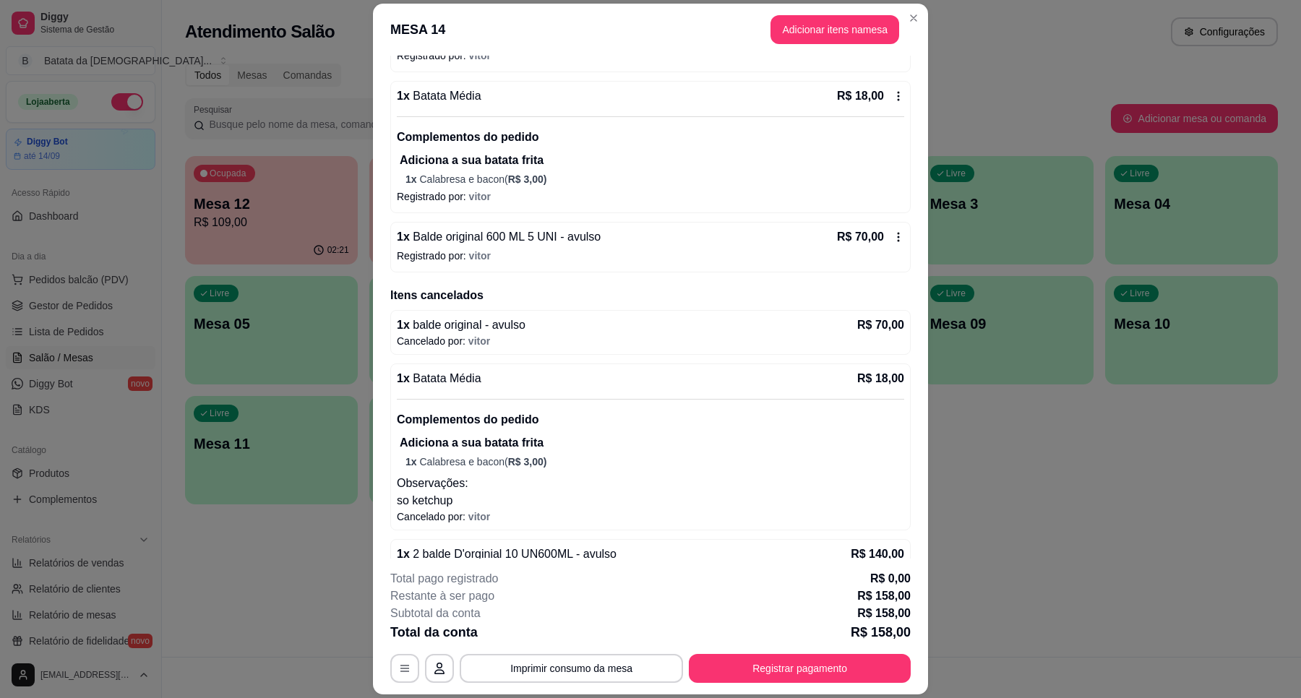
scroll to position [262, 0]
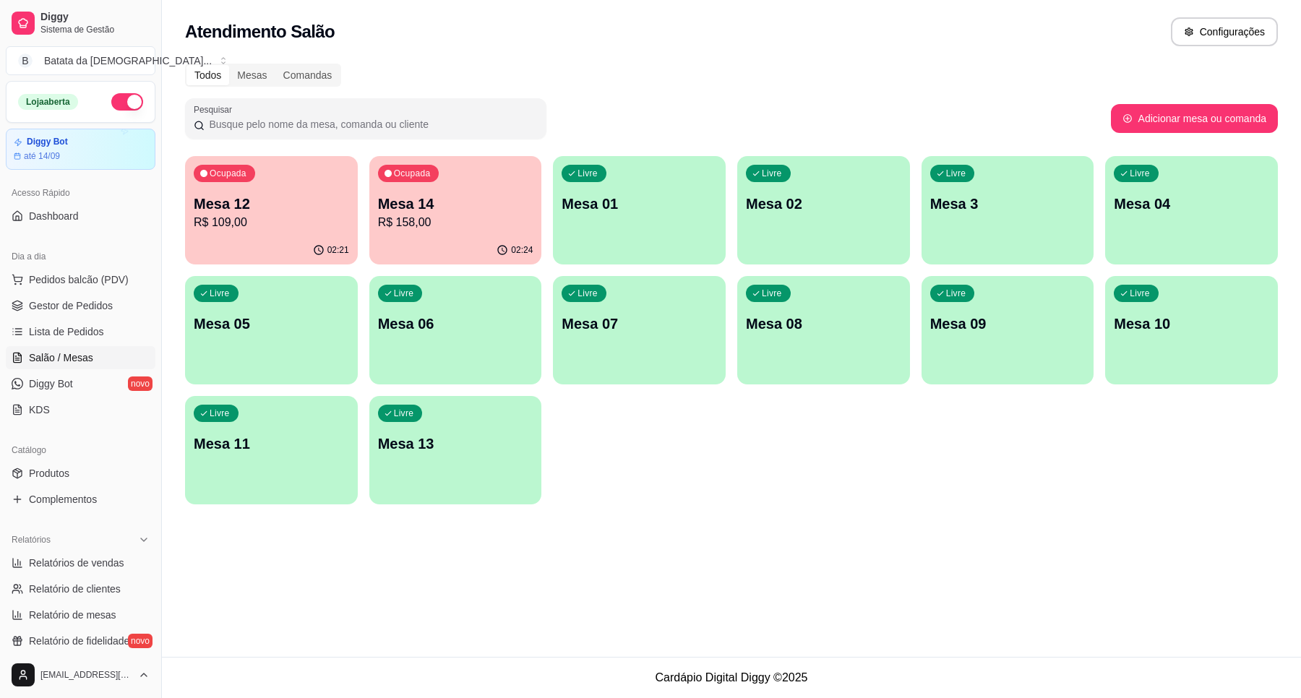
click at [239, 199] on p "Mesa 12" at bounding box center [271, 204] width 155 height 20
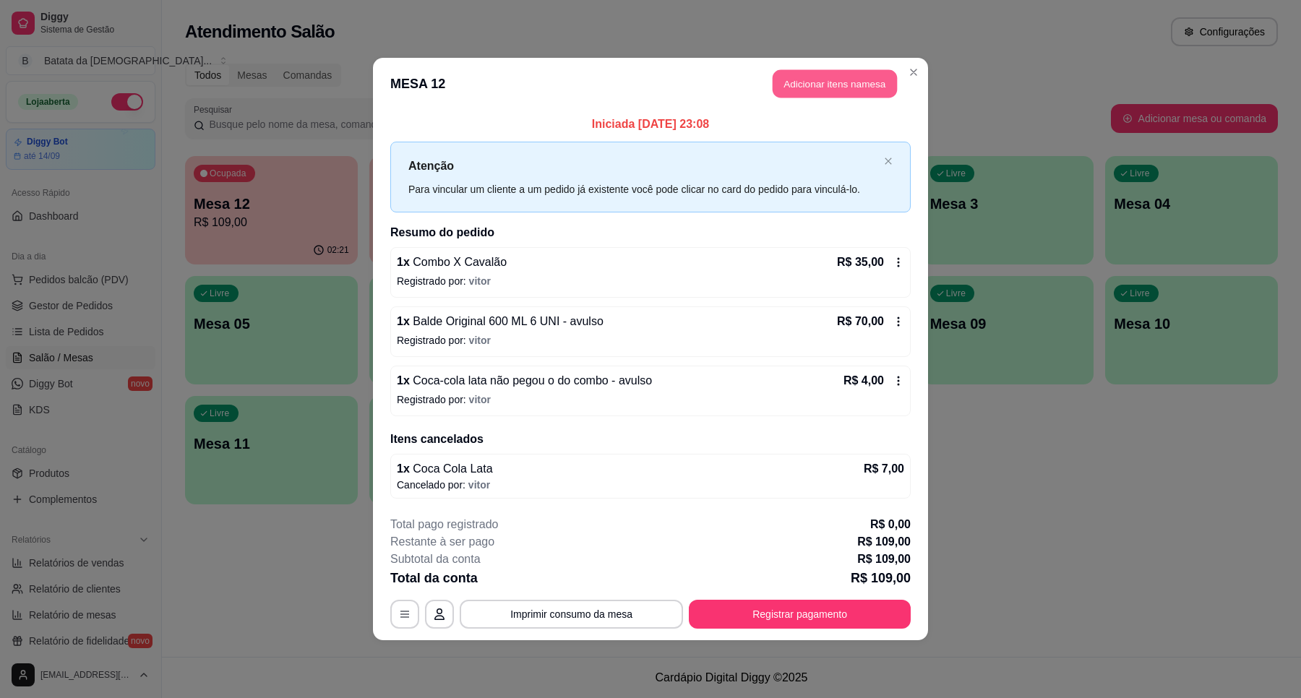
click at [807, 77] on button "Adicionar itens na mesa" at bounding box center [834, 84] width 124 height 28
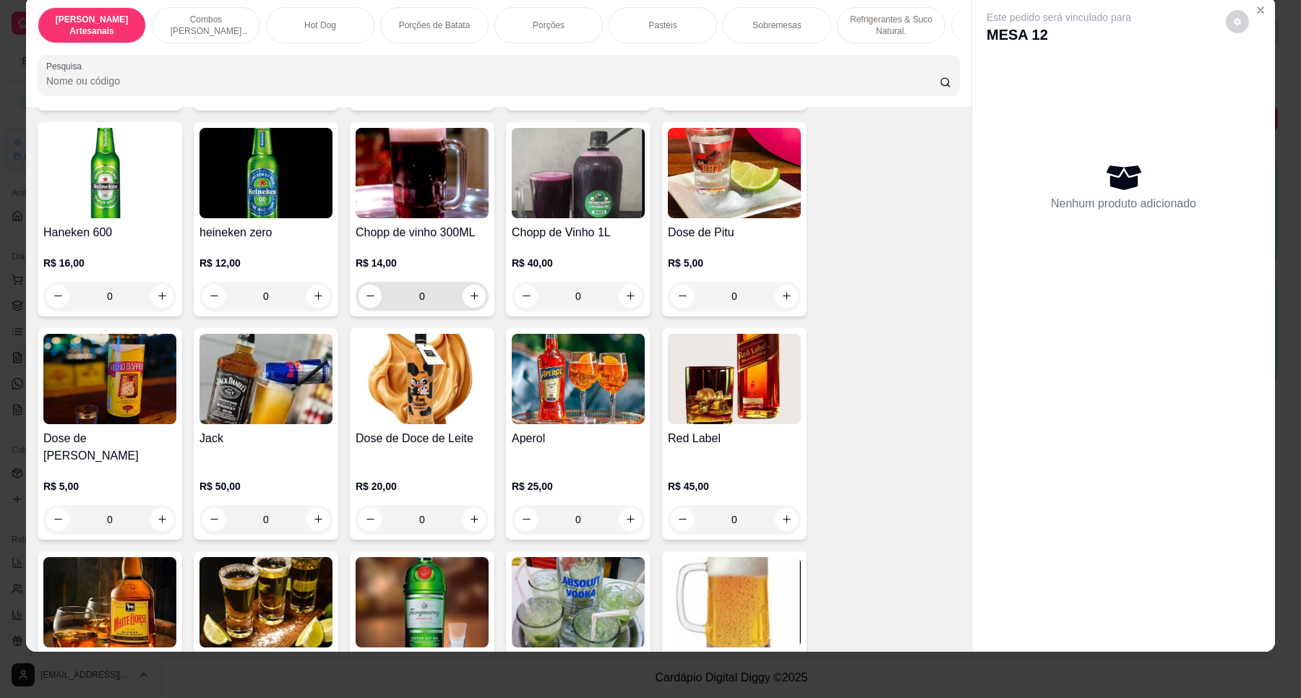
scroll to position [4383, 0]
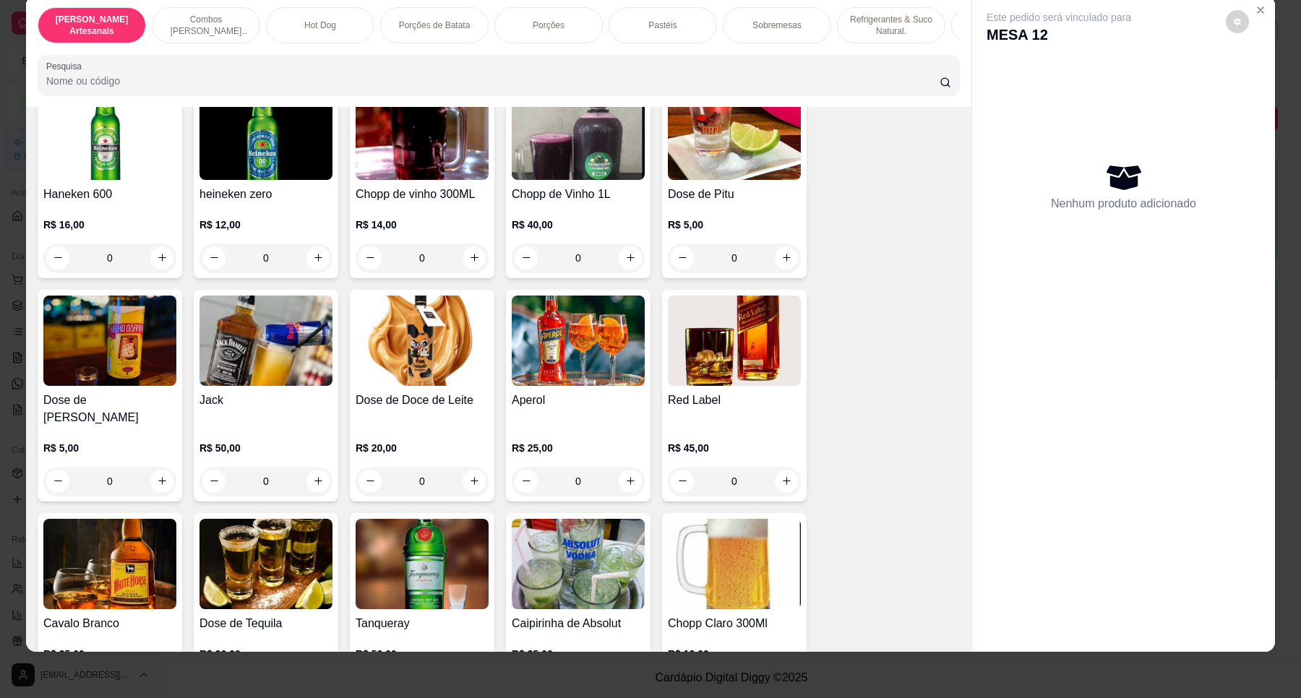
click at [569, 384] on img at bounding box center [578, 341] width 133 height 90
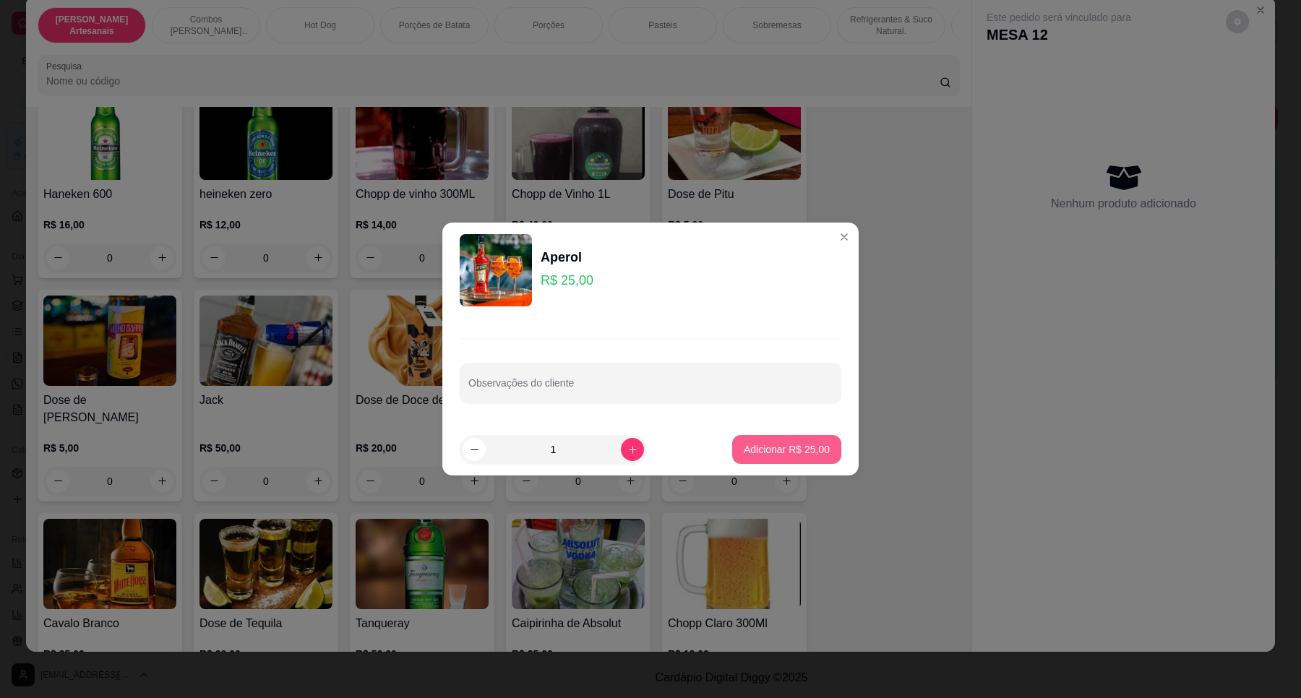
click at [770, 442] on p "Adicionar R$ 25,00" at bounding box center [787, 449] width 86 height 14
type input "1"
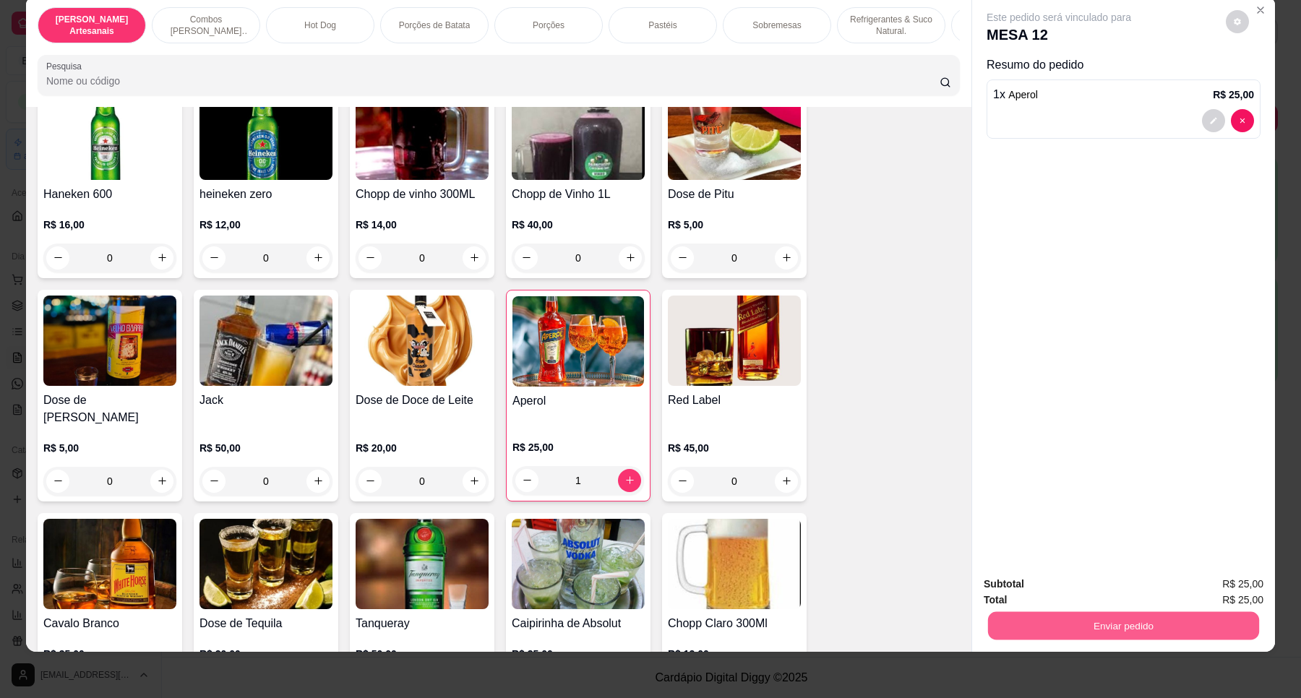
click at [1102, 612] on button "Enviar pedido" at bounding box center [1123, 626] width 271 height 28
click at [1086, 587] on button "Não registrar e enviar pedido" at bounding box center [1074, 590] width 150 height 27
